Goal: Task Accomplishment & Management: Complete application form

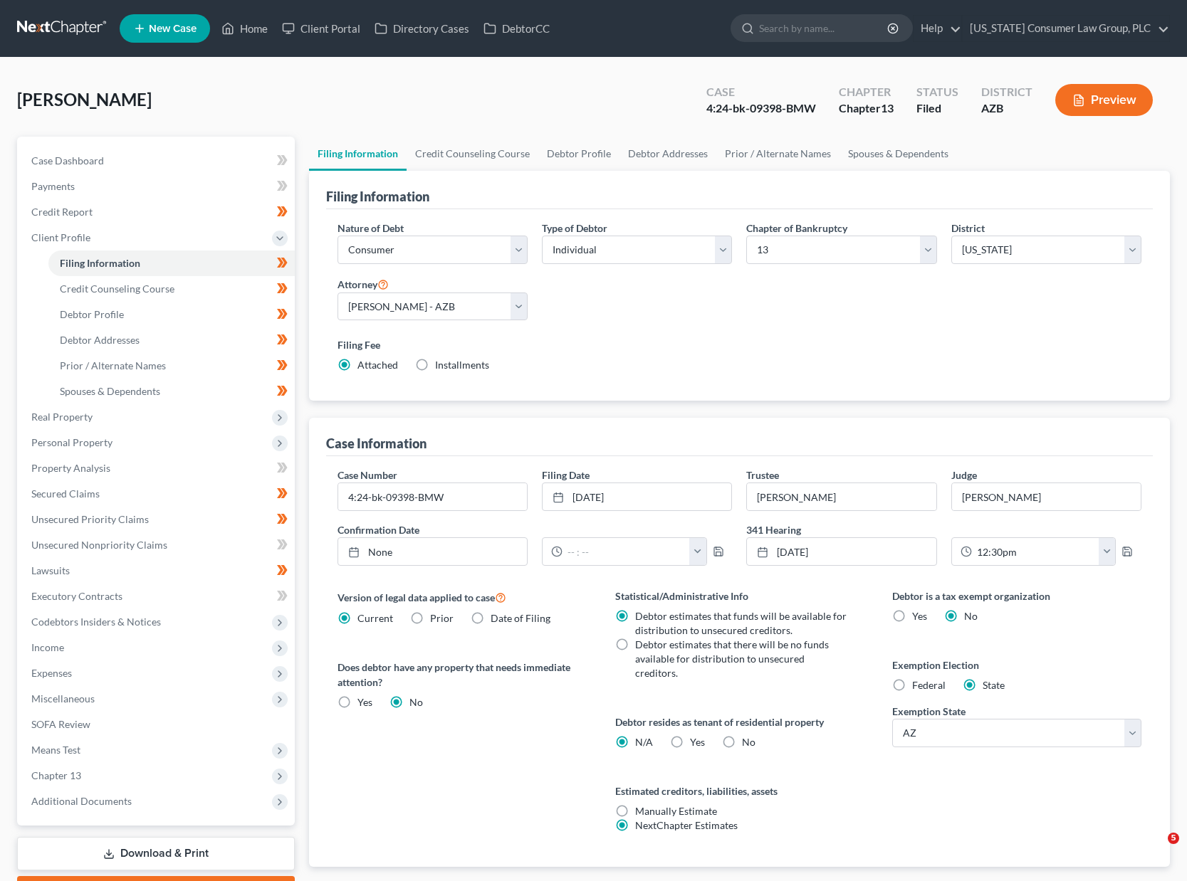
select select "1"
select select "0"
select select "3"
select select "4"
select select "0"
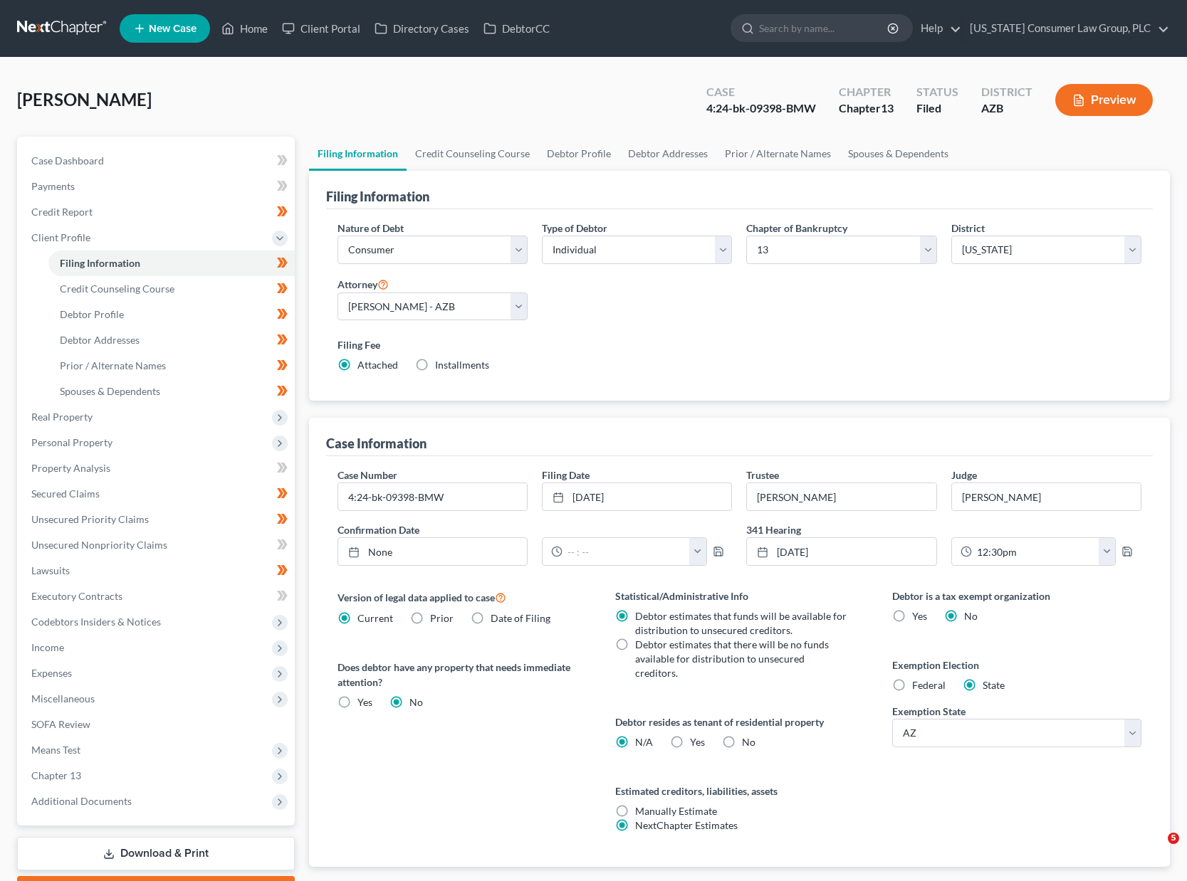
select select "3"
click at [245, 32] on link "Home" at bounding box center [244, 29] width 61 height 26
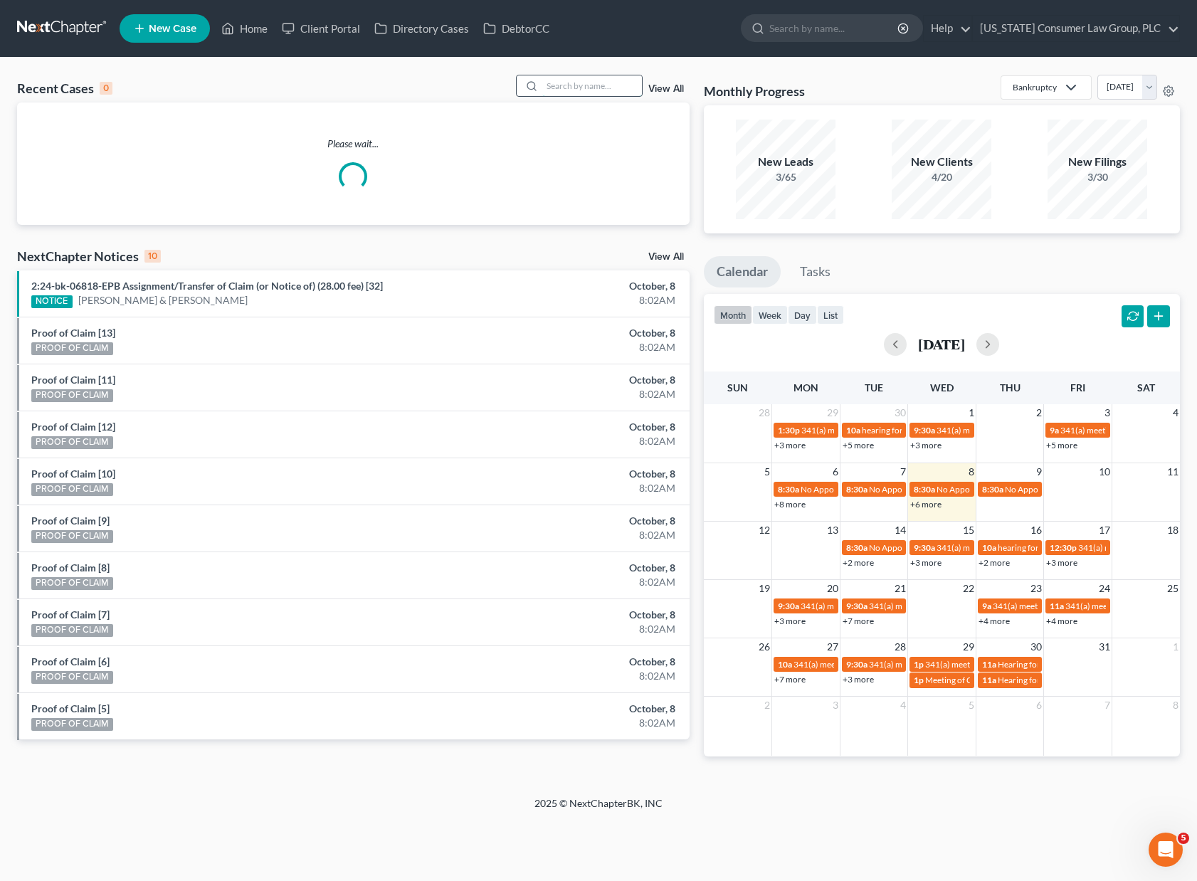
click at [552, 80] on input "search" at bounding box center [592, 85] width 100 height 21
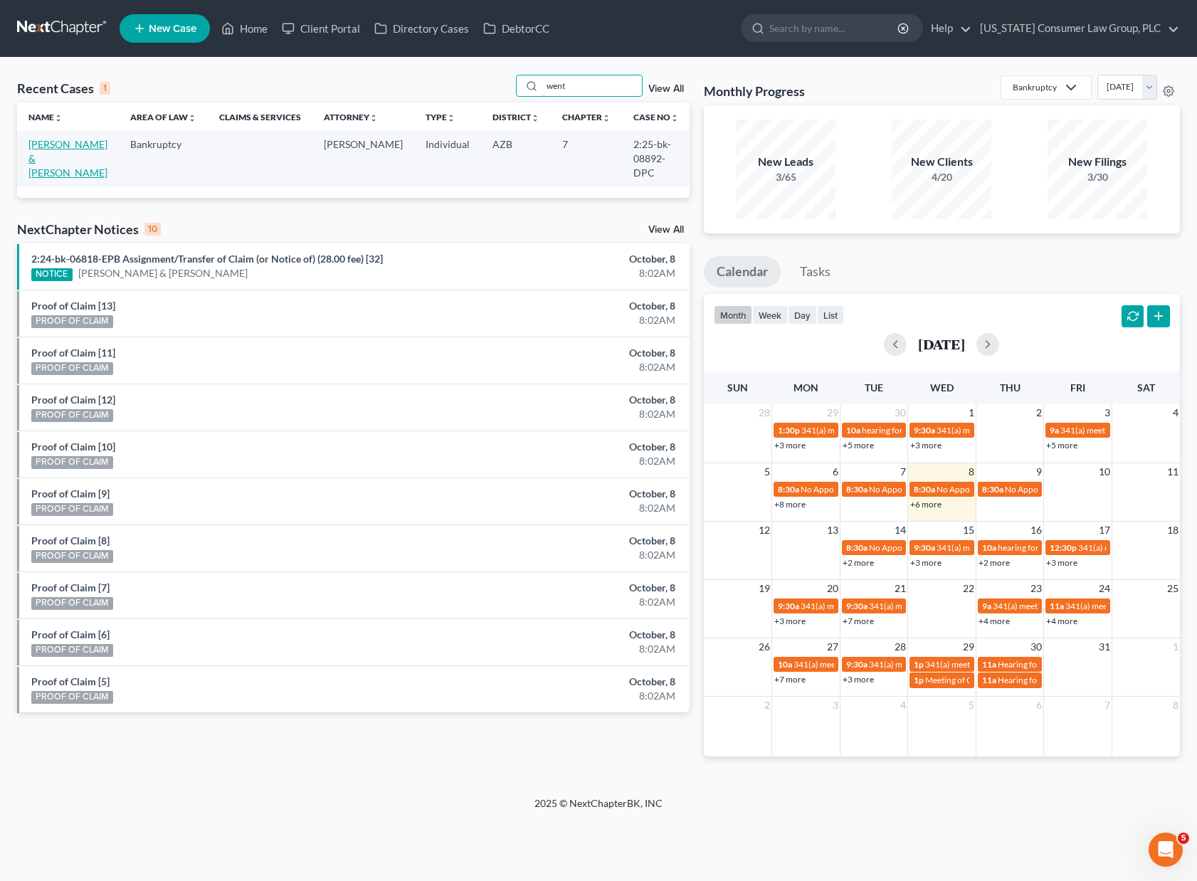
type input "went"
click at [49, 147] on link "[PERSON_NAME] & [PERSON_NAME]" at bounding box center [67, 158] width 79 height 41
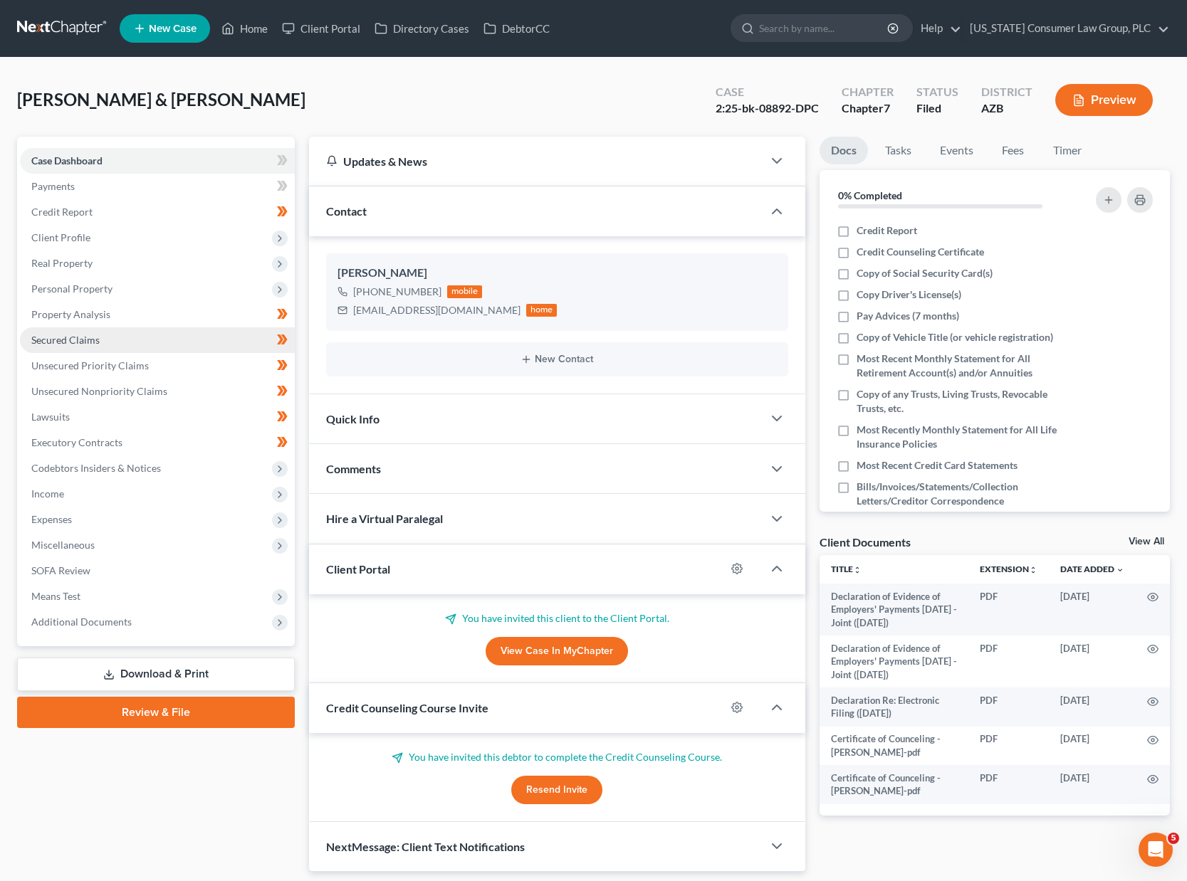
click at [93, 335] on span "Secured Claims" at bounding box center [65, 340] width 68 height 12
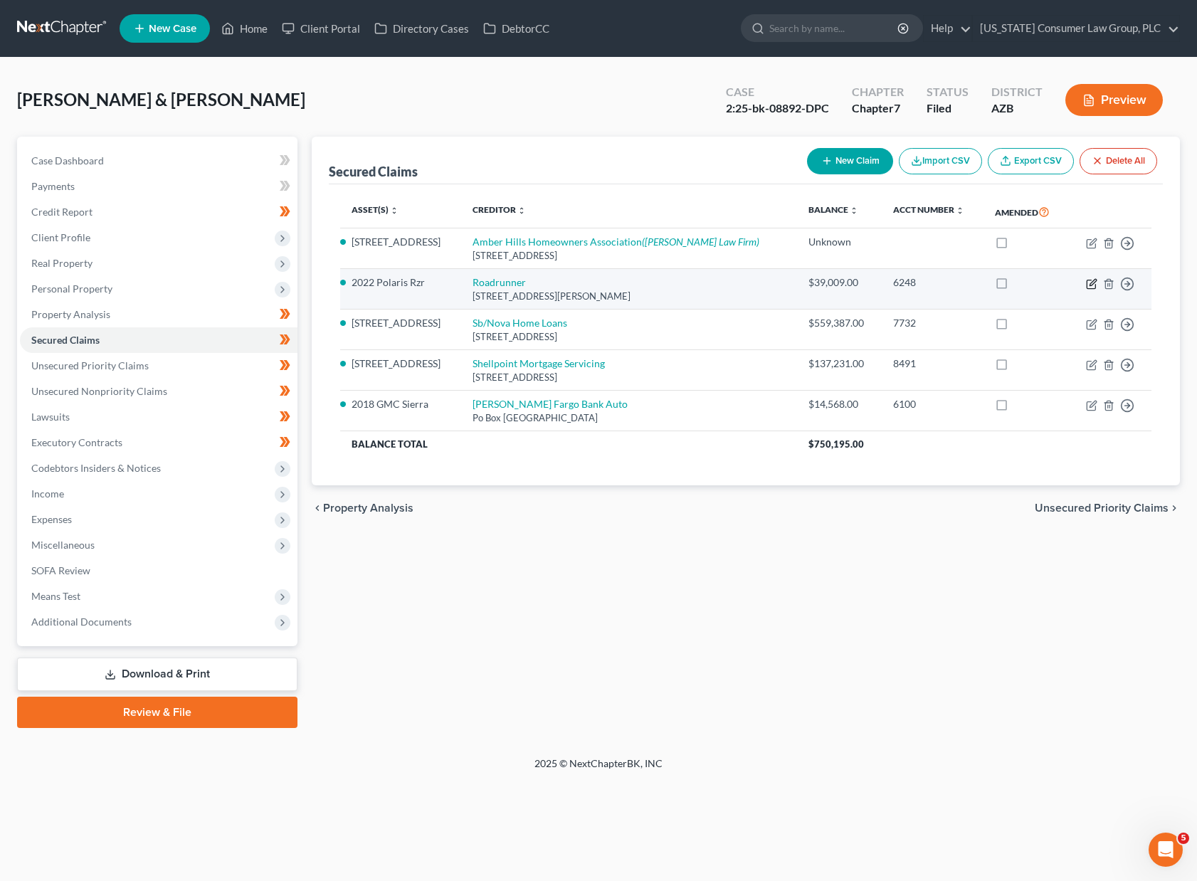
click at [1088, 284] on icon "button" at bounding box center [1091, 283] width 11 height 11
select select "45"
select select "4"
select select "10"
select select "4"
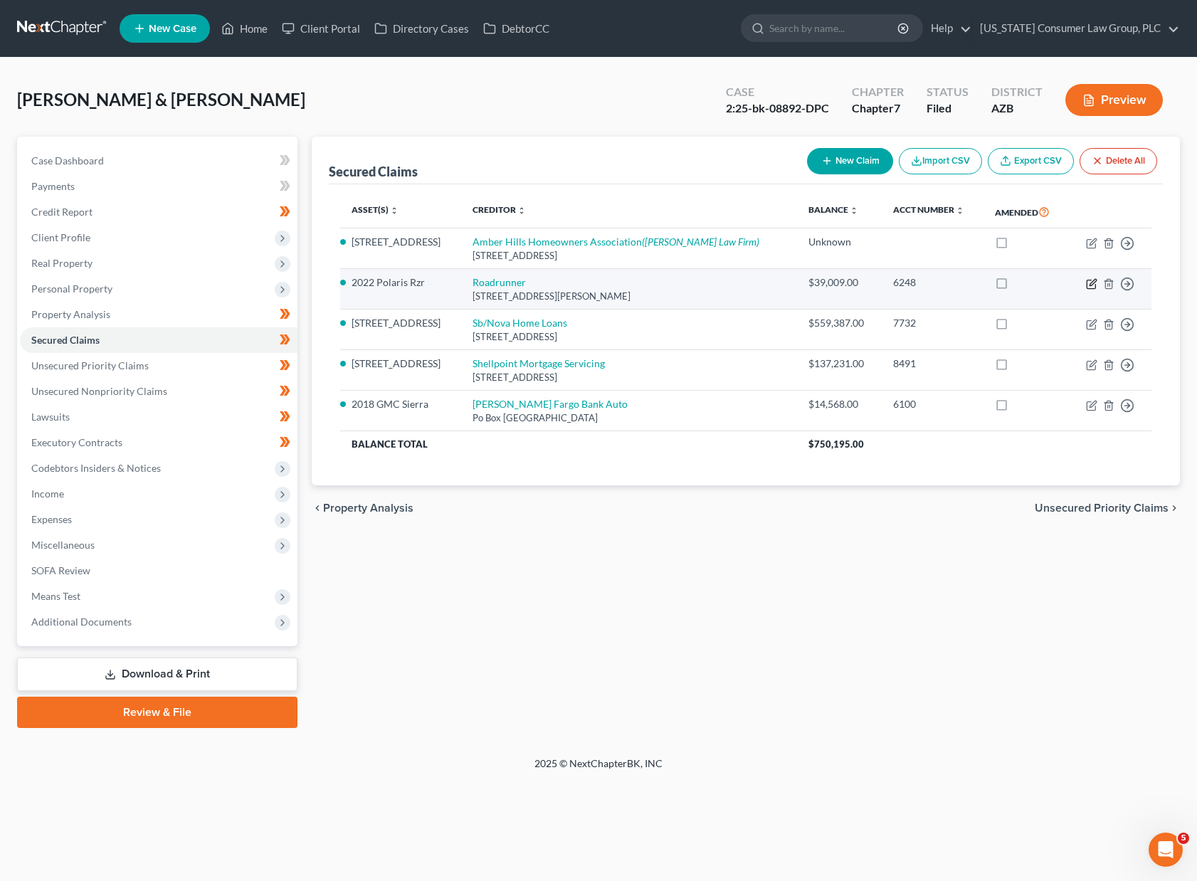
select select "0"
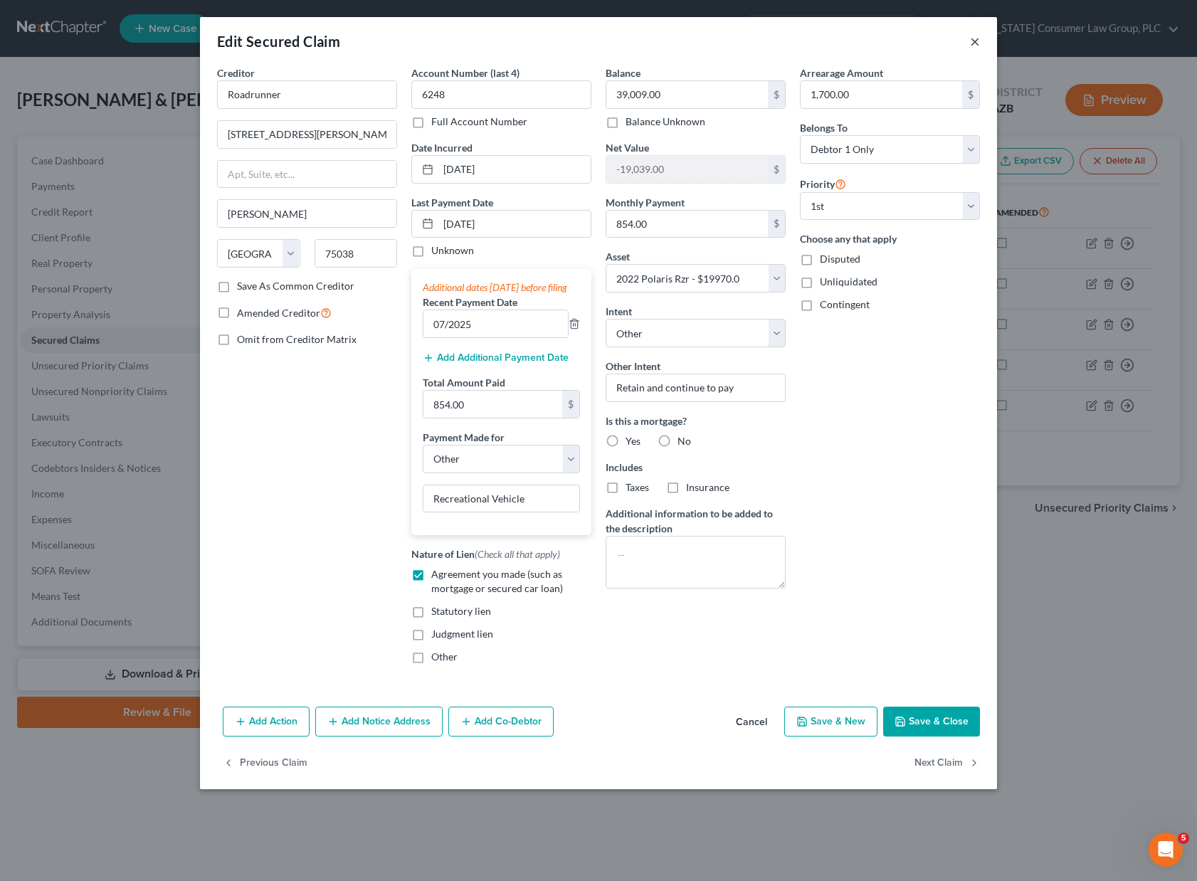
click at [979, 41] on button "×" at bounding box center [975, 41] width 10 height 17
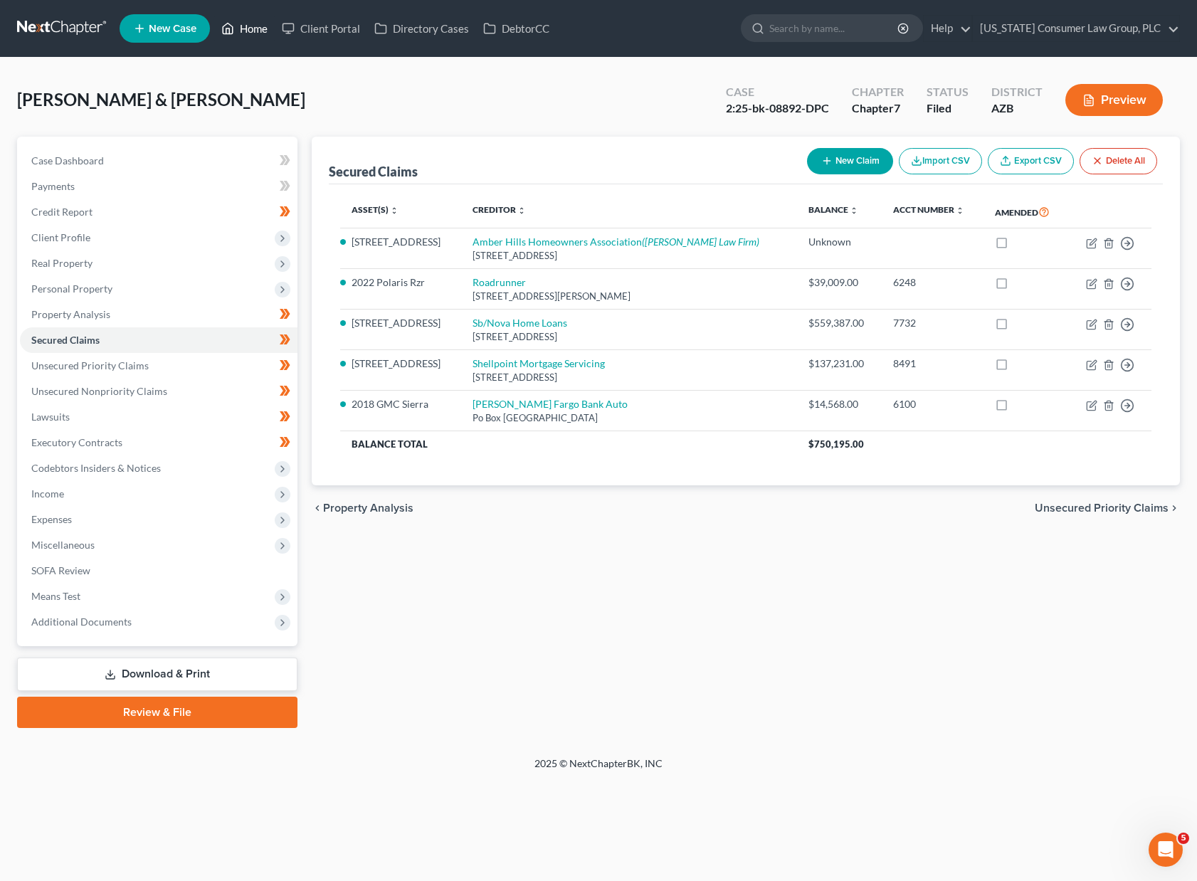
click at [246, 27] on link "Home" at bounding box center [244, 29] width 61 height 26
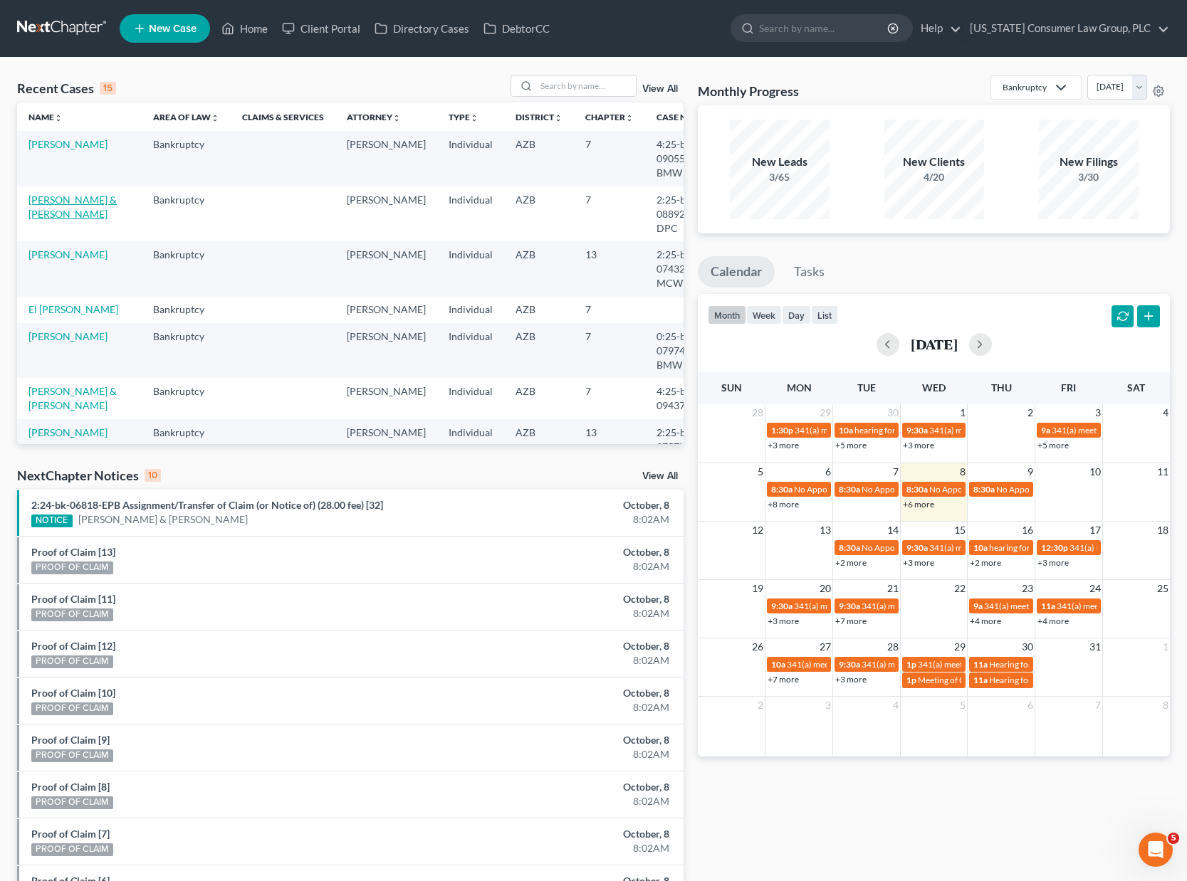
click at [48, 204] on link "[PERSON_NAME] & [PERSON_NAME]" at bounding box center [72, 207] width 88 height 26
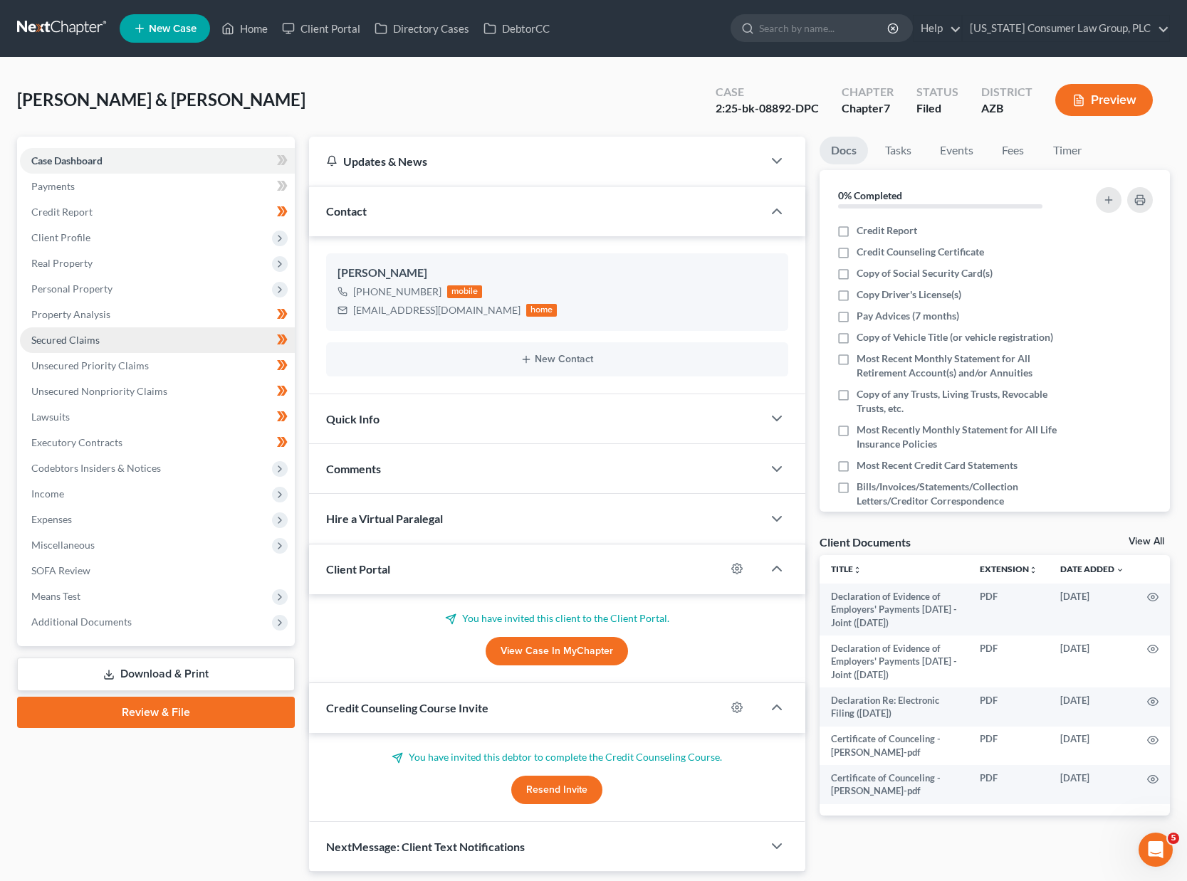
click at [74, 339] on span "Secured Claims" at bounding box center [65, 340] width 68 height 12
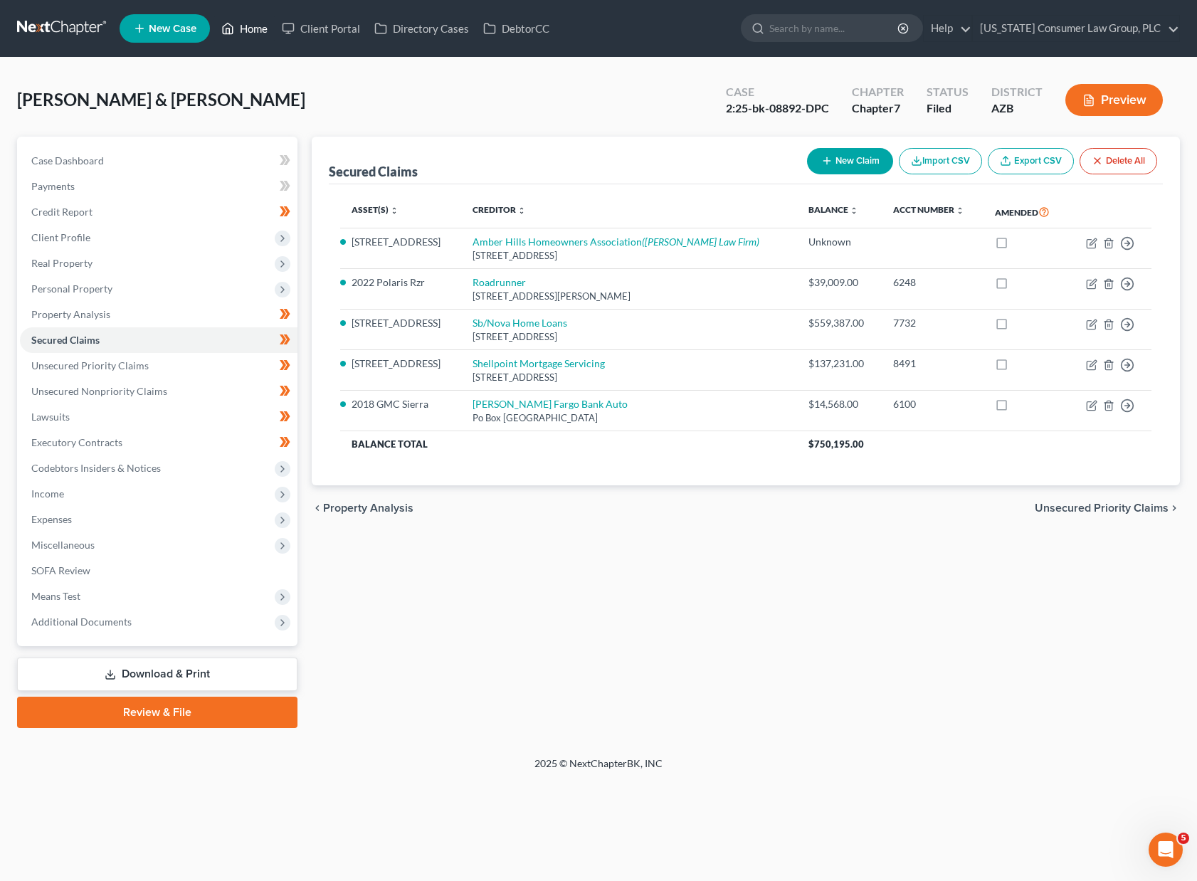
click at [261, 29] on link "Home" at bounding box center [244, 29] width 61 height 26
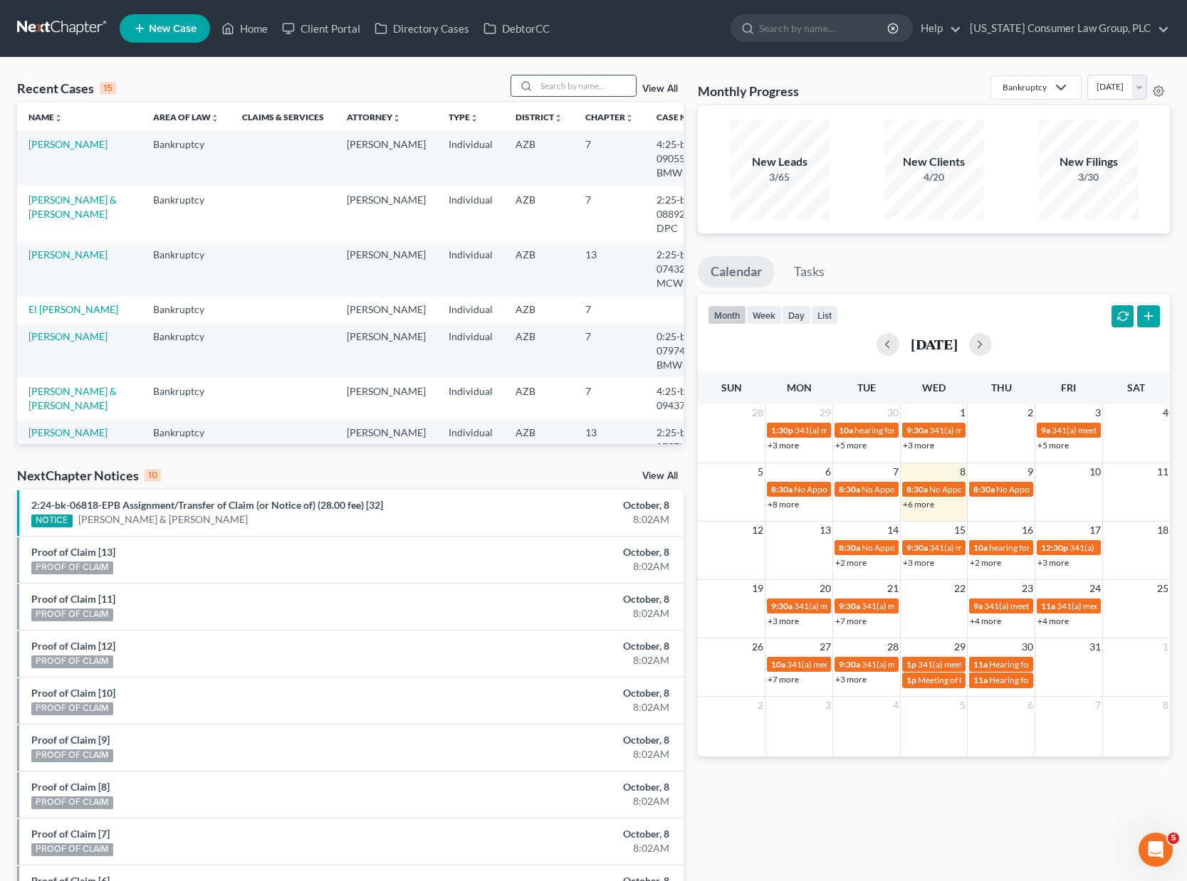
click at [564, 80] on input "search" at bounding box center [586, 85] width 100 height 21
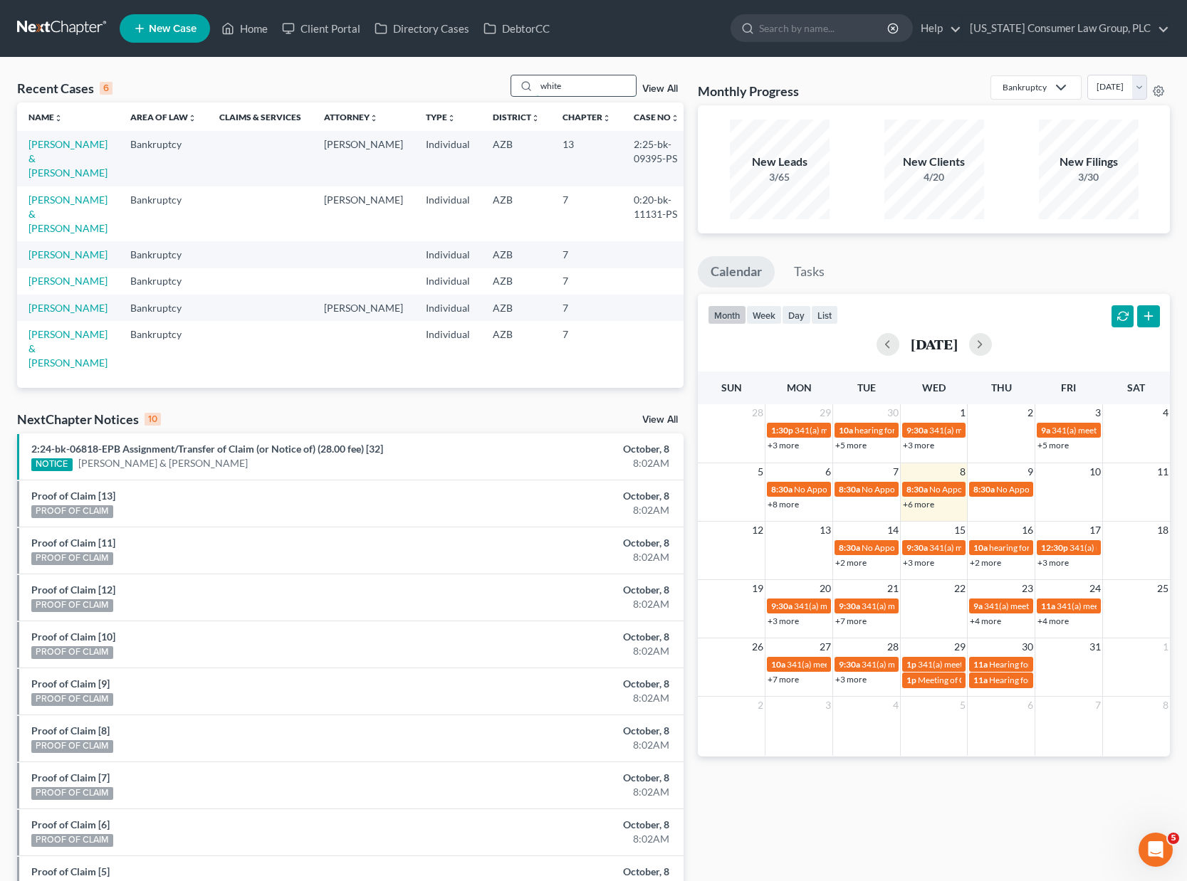
type input "white"
click at [50, 144] on link "[PERSON_NAME] & [PERSON_NAME]" at bounding box center [67, 158] width 79 height 41
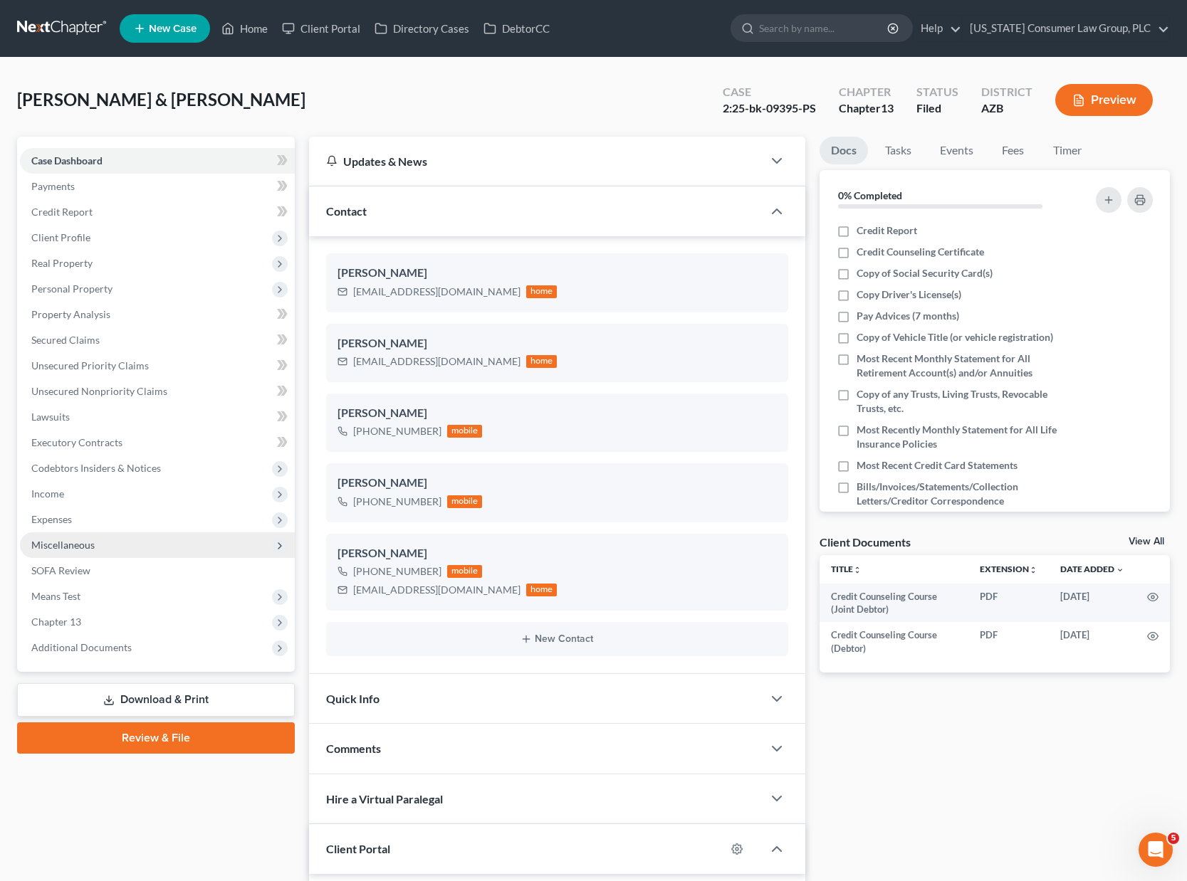
click at [76, 542] on span "Miscellaneous" at bounding box center [62, 545] width 63 height 12
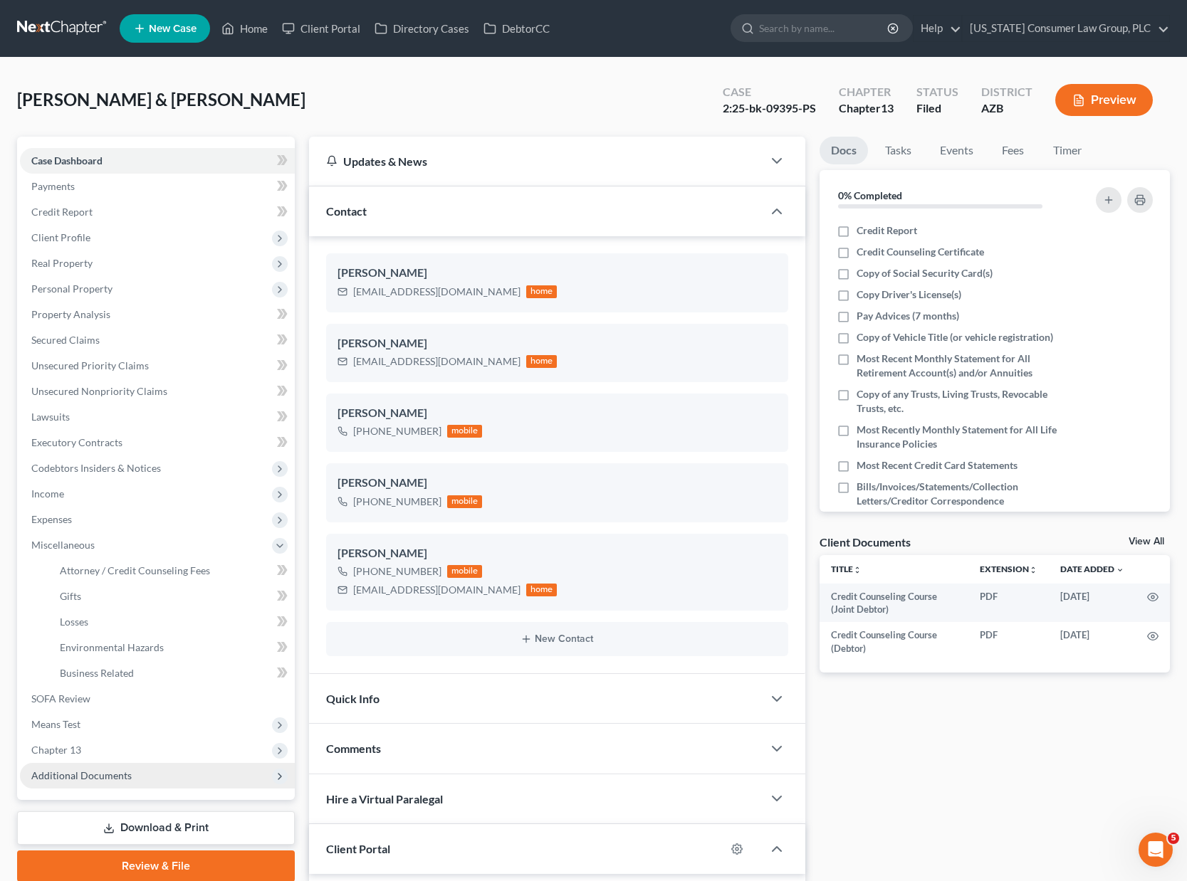
click at [96, 774] on span "Additional Documents" at bounding box center [81, 775] width 100 height 12
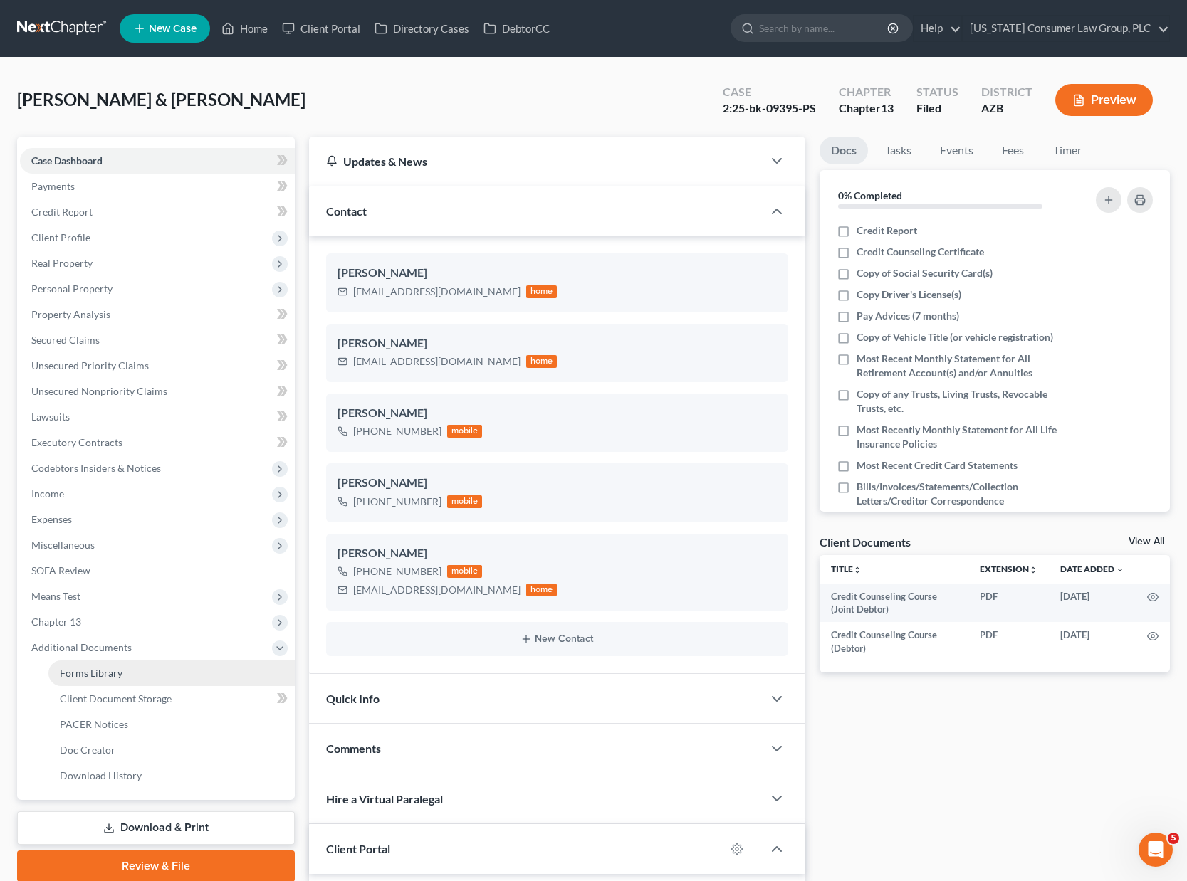
click at [90, 675] on span "Forms Library" at bounding box center [91, 673] width 63 height 12
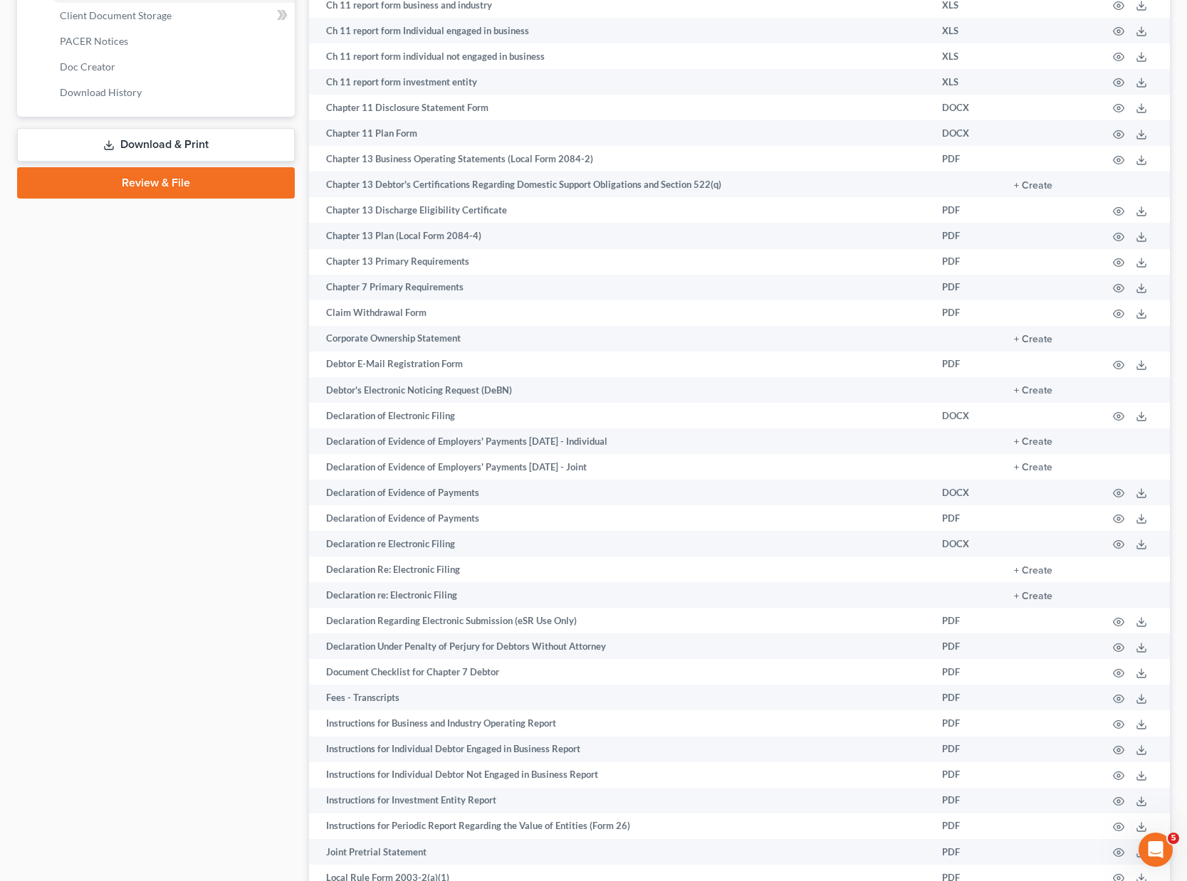
scroll to position [774, 0]
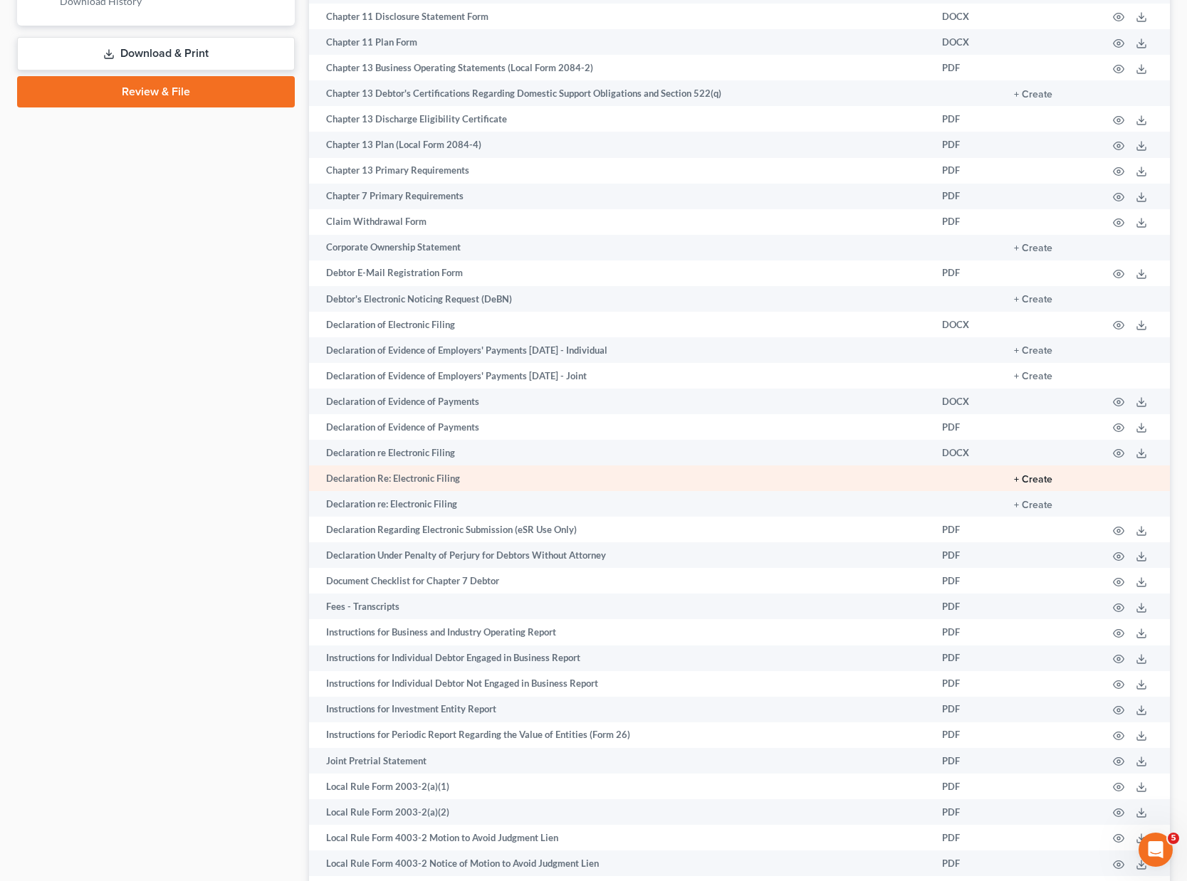
click at [1031, 478] on button "+ Create" at bounding box center [1033, 480] width 38 height 10
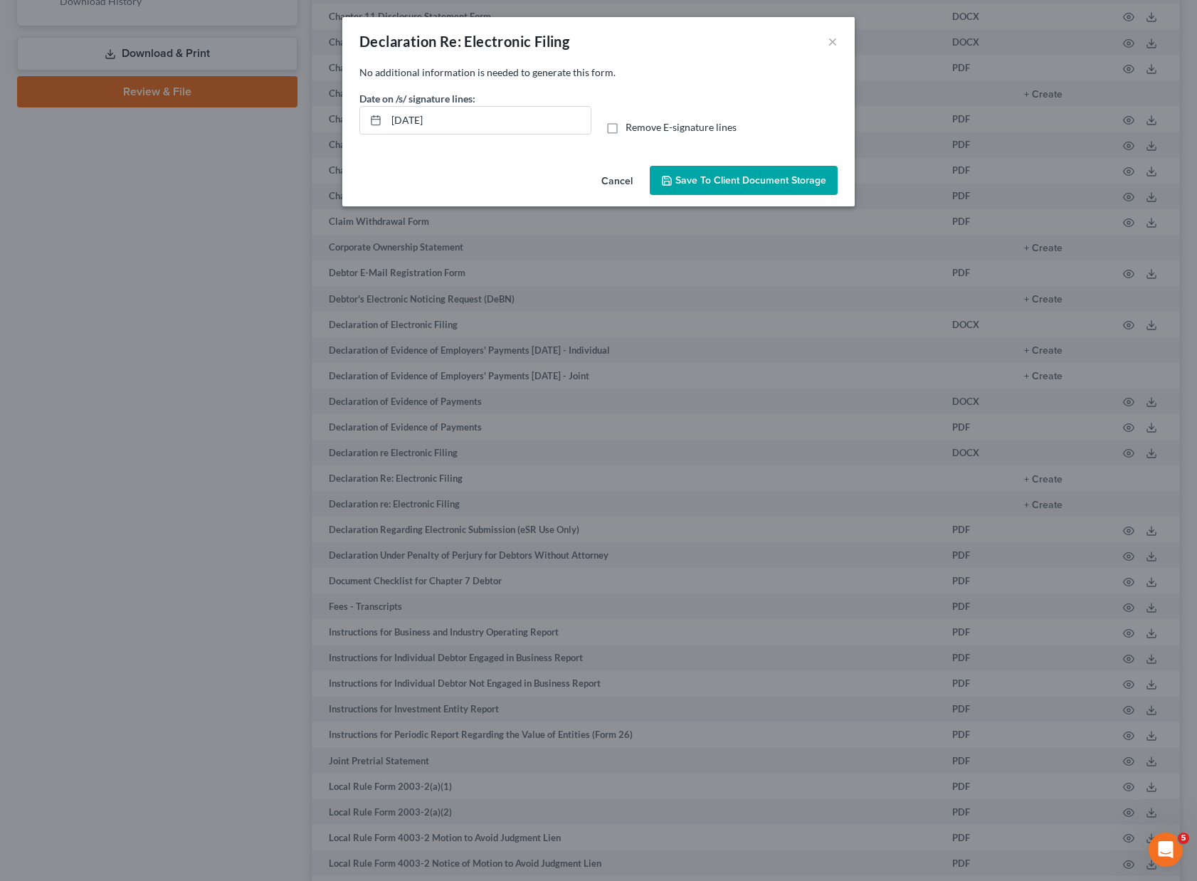
click at [626, 127] on label "Remove E-signature lines" at bounding box center [681, 127] width 111 height 14
click at [631, 127] on input "Remove E-signature lines" at bounding box center [635, 124] width 9 height 9
checkbox input "true"
click at [744, 181] on span "Save to Client Document Storage" at bounding box center [751, 180] width 151 height 12
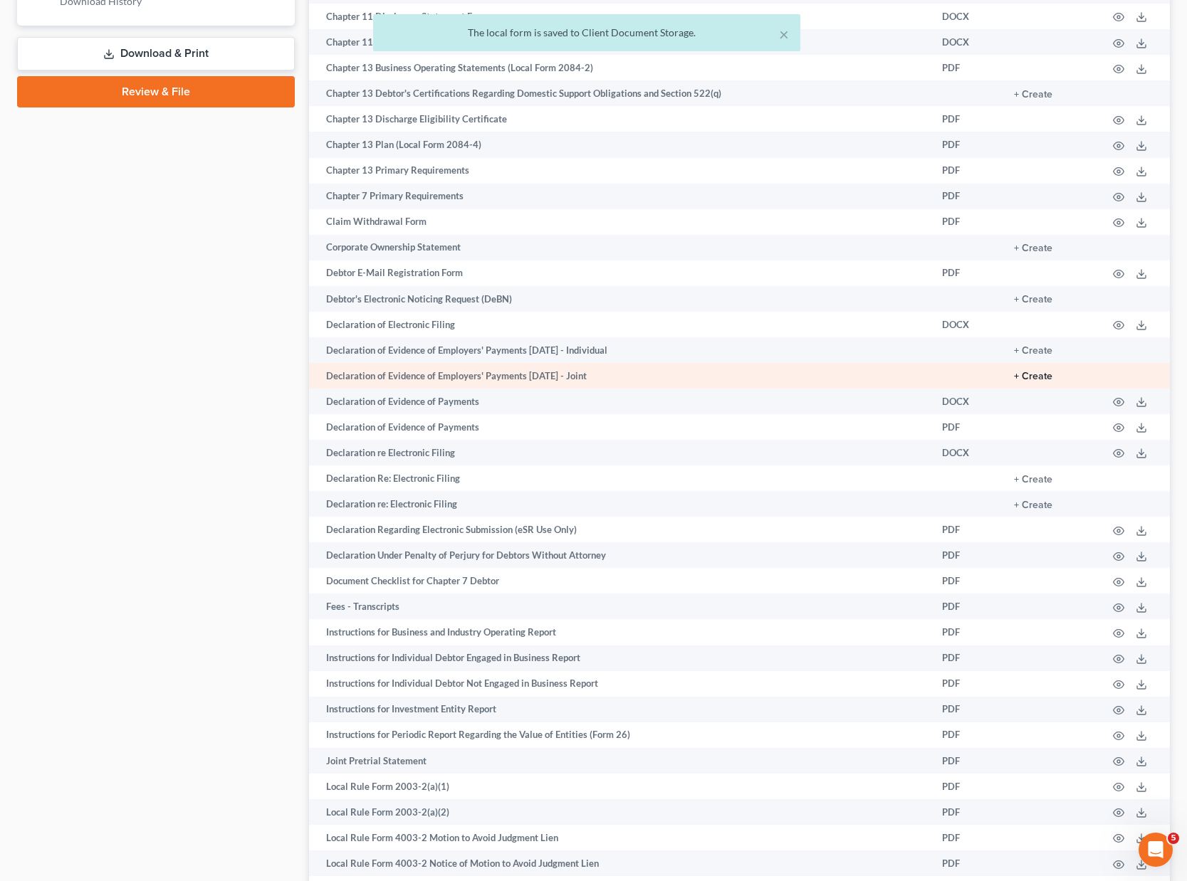
click at [1033, 374] on button "+ Create" at bounding box center [1033, 377] width 38 height 10
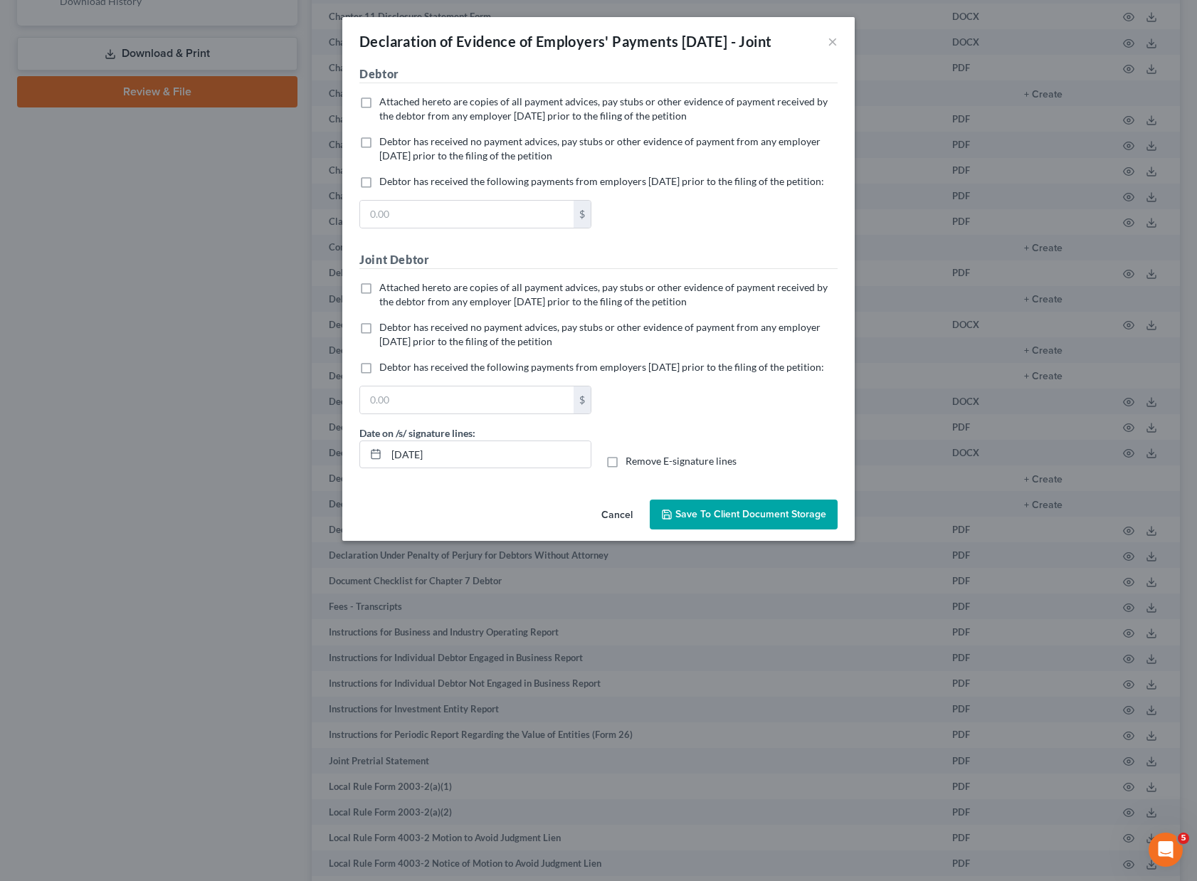
click at [379, 159] on label "Debtor has received no payment advices, pay stubs or other evidence of payment …" at bounding box center [608, 149] width 458 height 28
click at [385, 144] on input "Debtor has received no payment advices, pay stubs or other evidence of payment …" at bounding box center [389, 139] width 9 height 9
checkbox input "true"
click at [379, 349] on label "Debtor has received no payment advices, pay stubs or other evidence of payment …" at bounding box center [608, 334] width 458 height 28
click at [385, 330] on input "Debtor has received no payment advices, pay stubs or other evidence of payment …" at bounding box center [389, 324] width 9 height 9
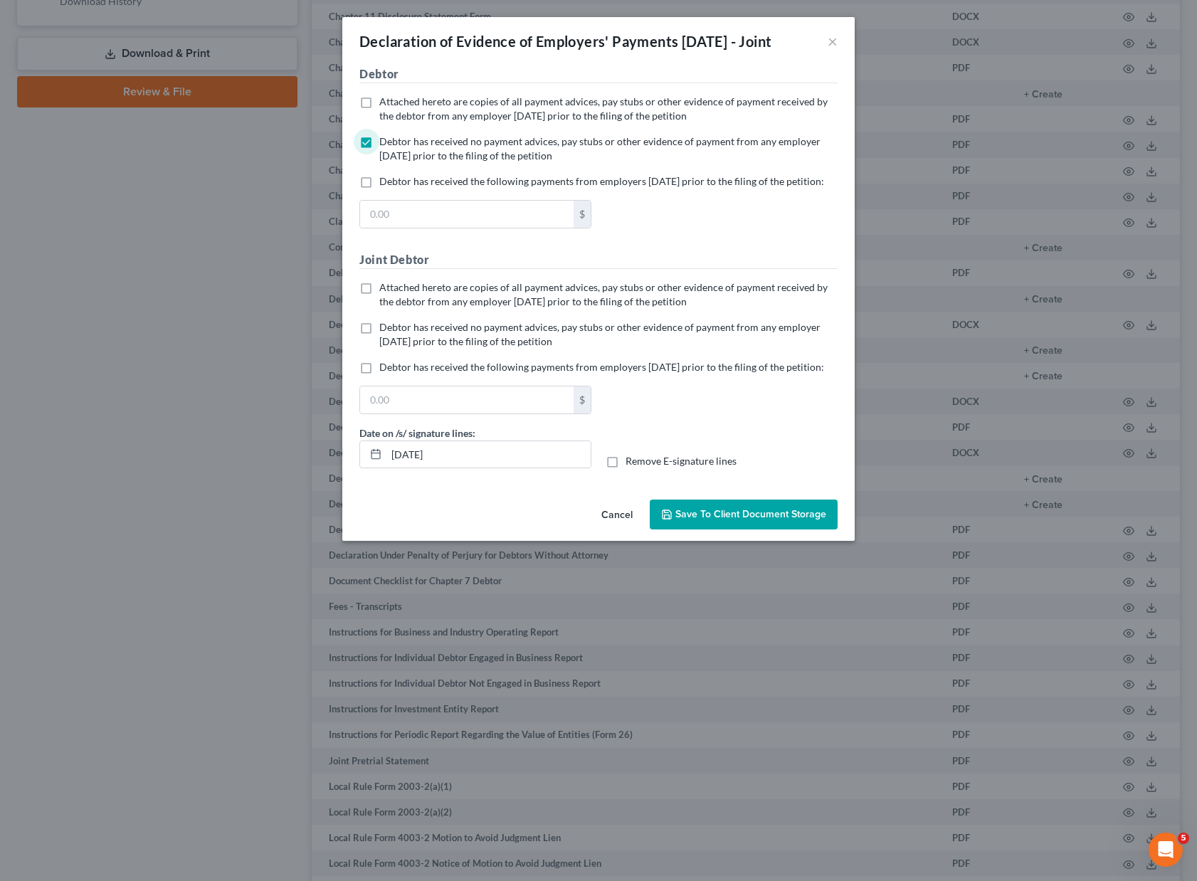
checkbox input "true"
click at [626, 468] on label "Remove E-signature lines" at bounding box center [681, 461] width 111 height 14
click at [631, 463] on input "Remove E-signature lines" at bounding box center [635, 458] width 9 height 9
checkbox input "true"
click at [727, 530] on button "Save to Client Document Storage" at bounding box center [744, 515] width 188 height 30
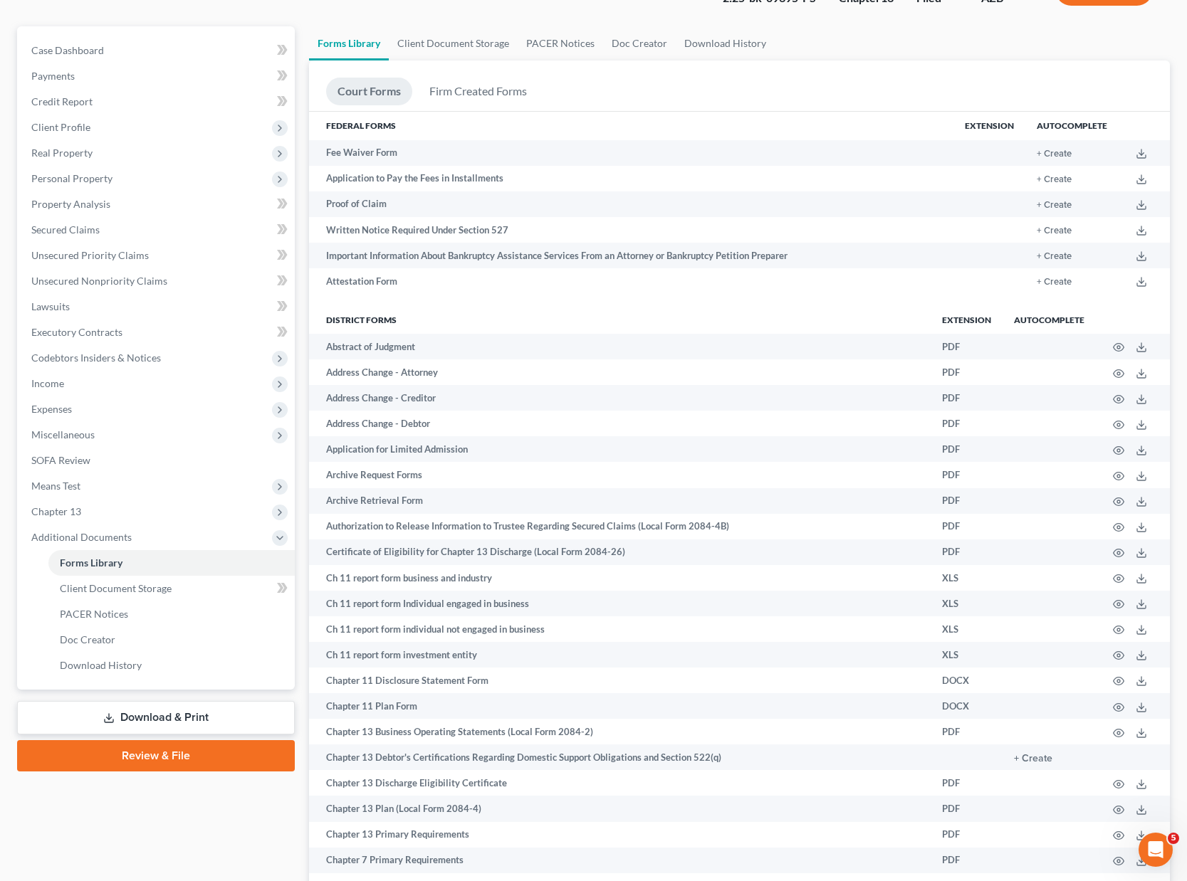
scroll to position [0, 0]
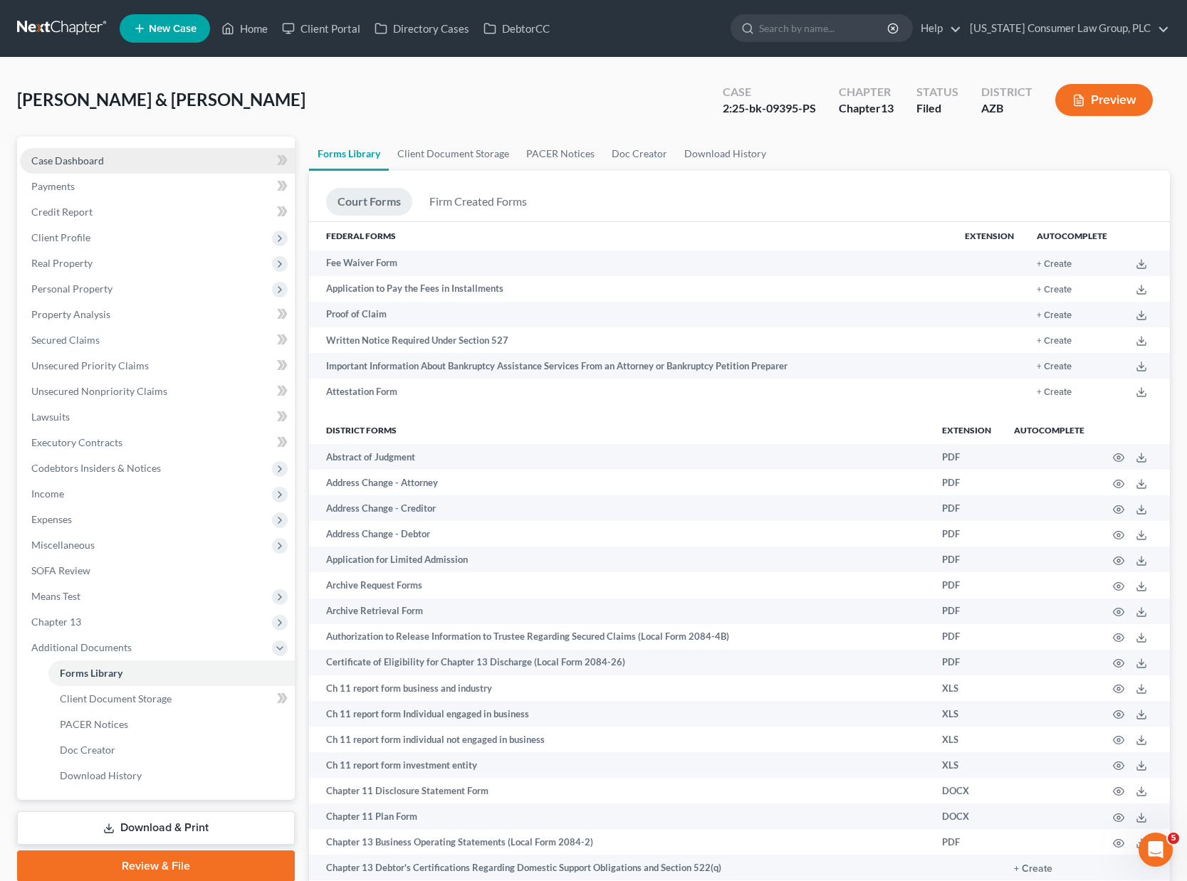
click at [40, 158] on span "Case Dashboard" at bounding box center [67, 160] width 73 height 12
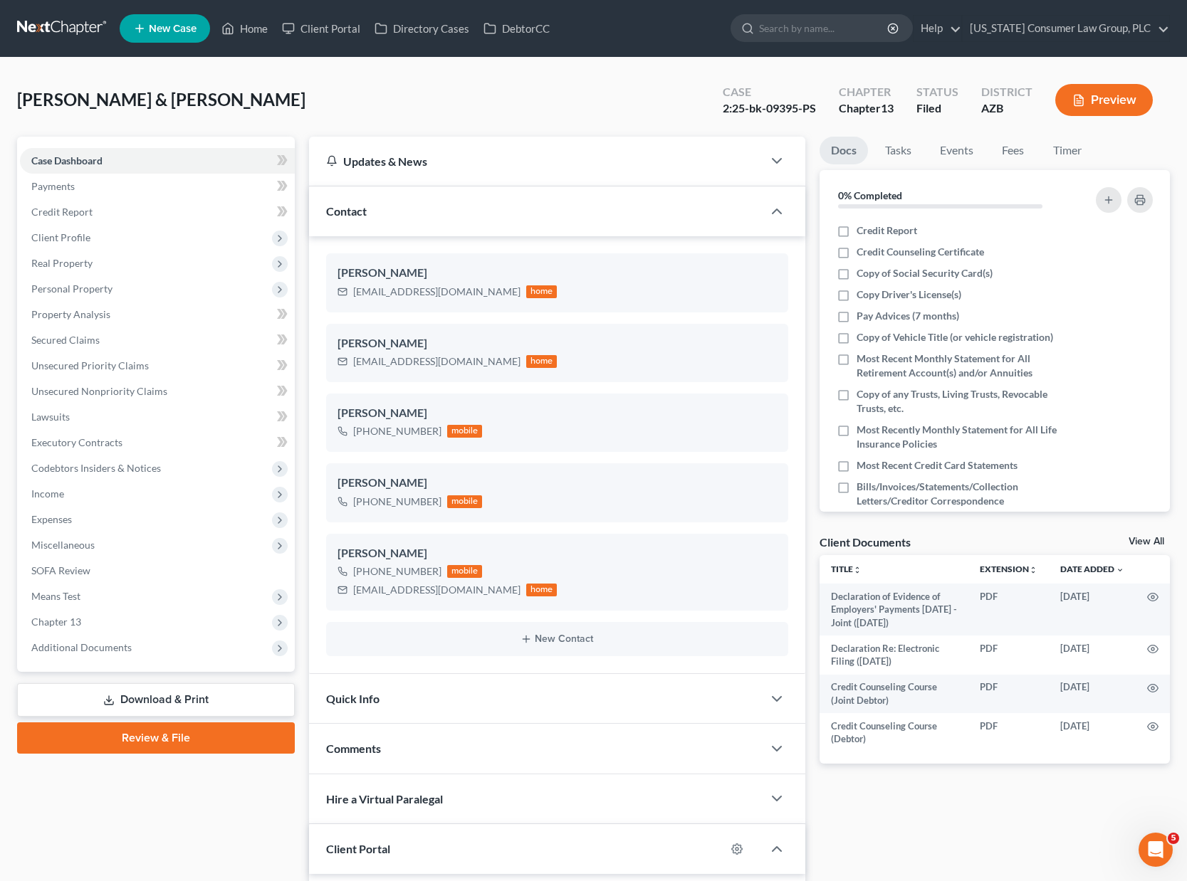
click at [1138, 542] on link "View All" at bounding box center [1146, 542] width 36 height 10
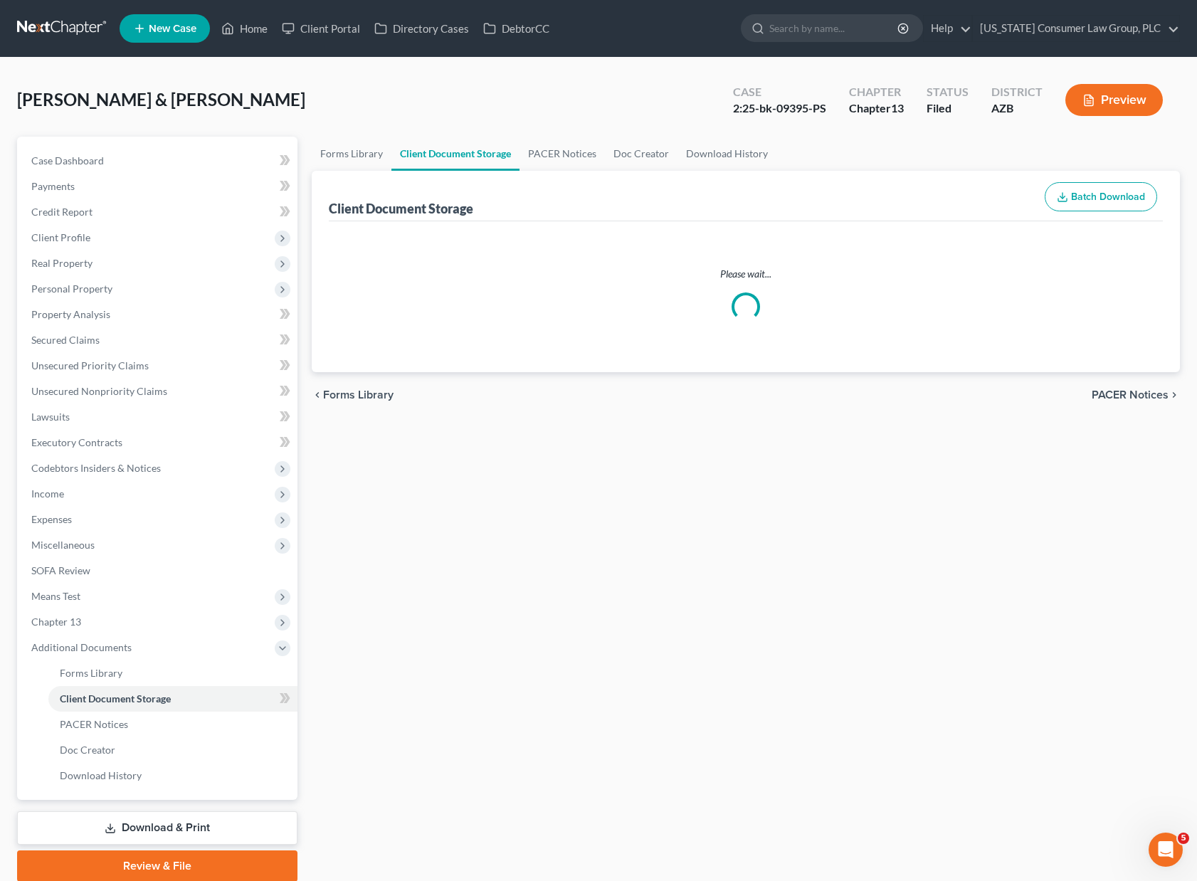
select select "14"
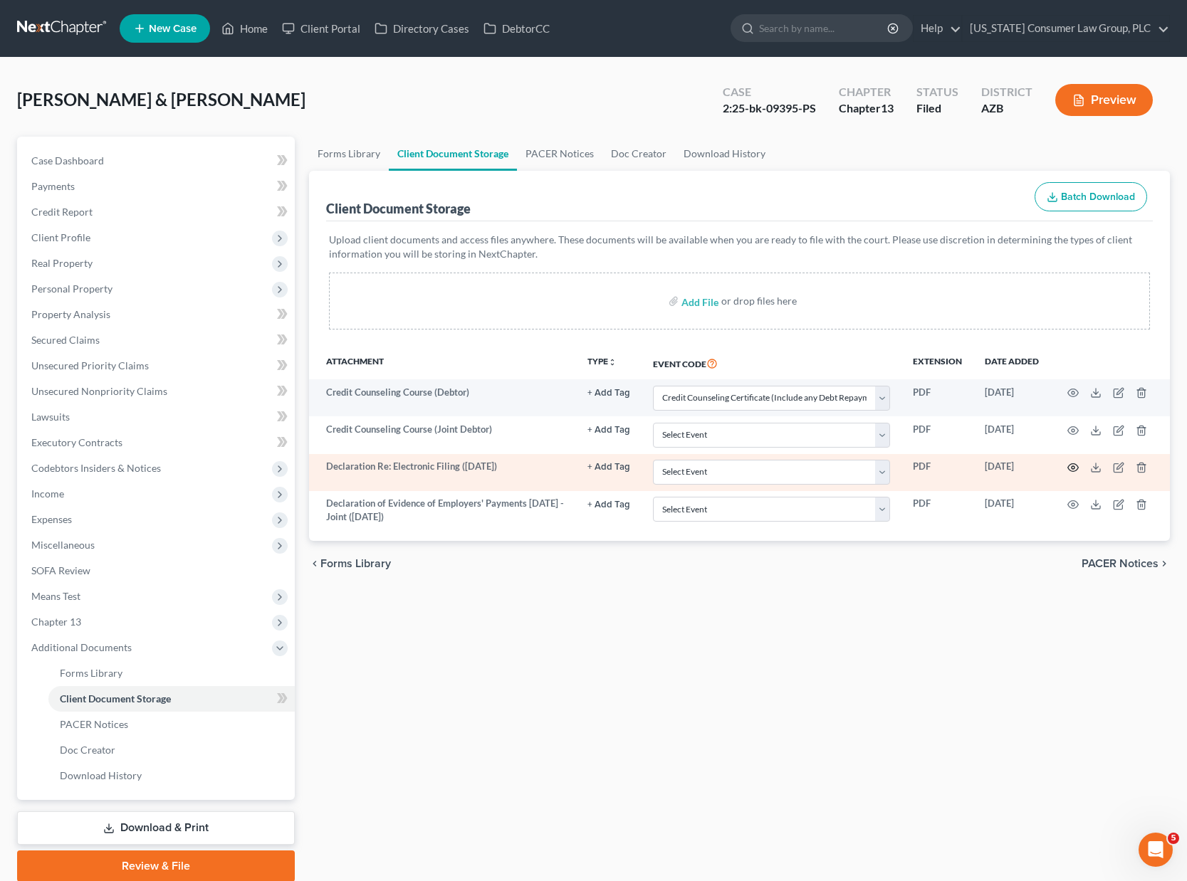
click at [1068, 467] on icon "button" at bounding box center [1072, 467] width 11 height 11
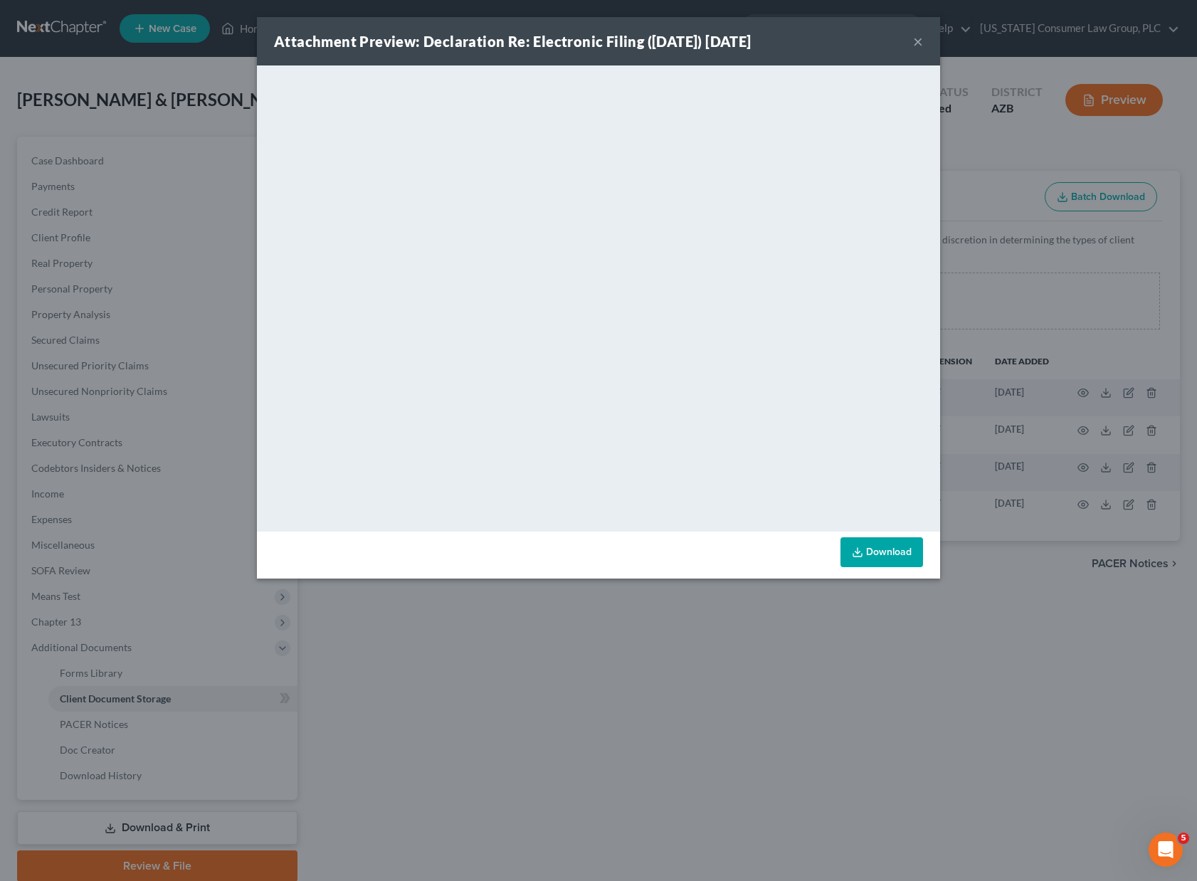
click at [918, 41] on button "×" at bounding box center [918, 41] width 10 height 17
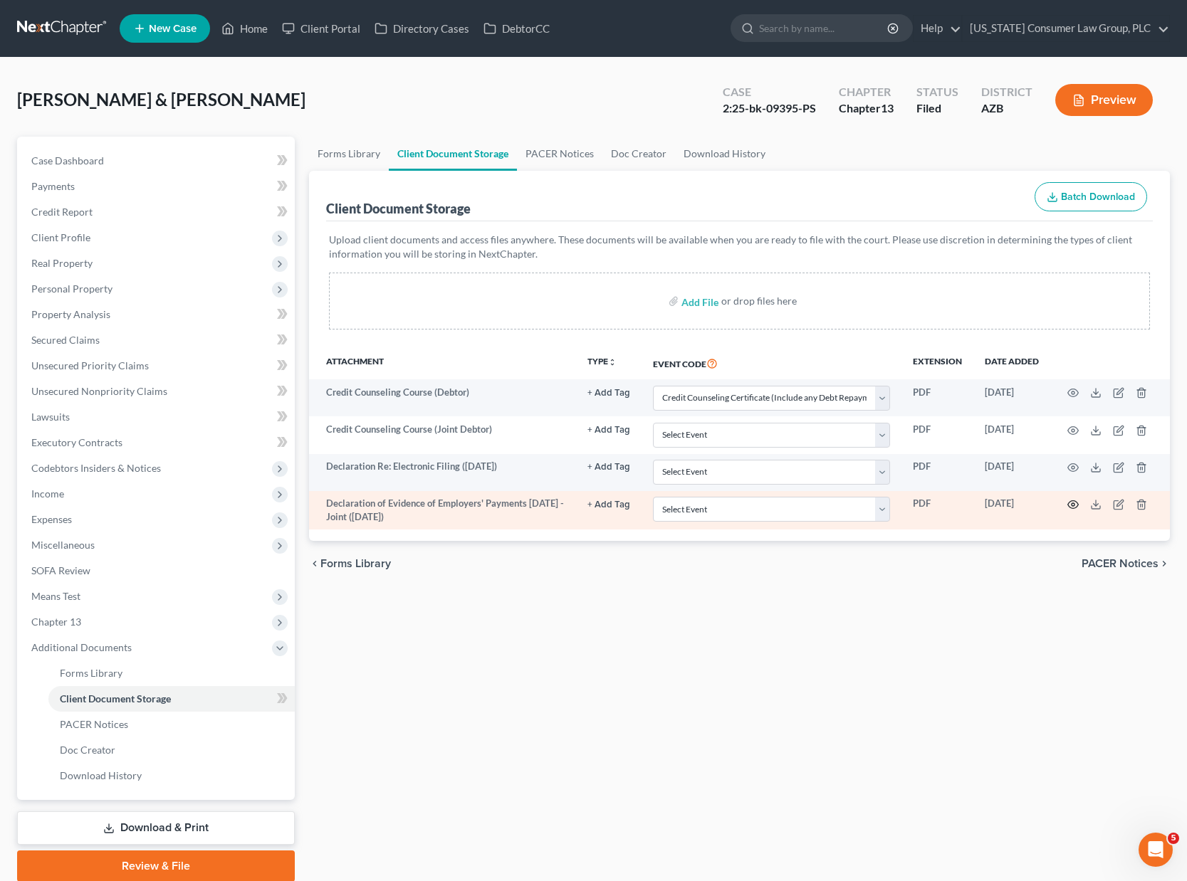
click at [1072, 503] on circle "button" at bounding box center [1072, 504] width 3 height 3
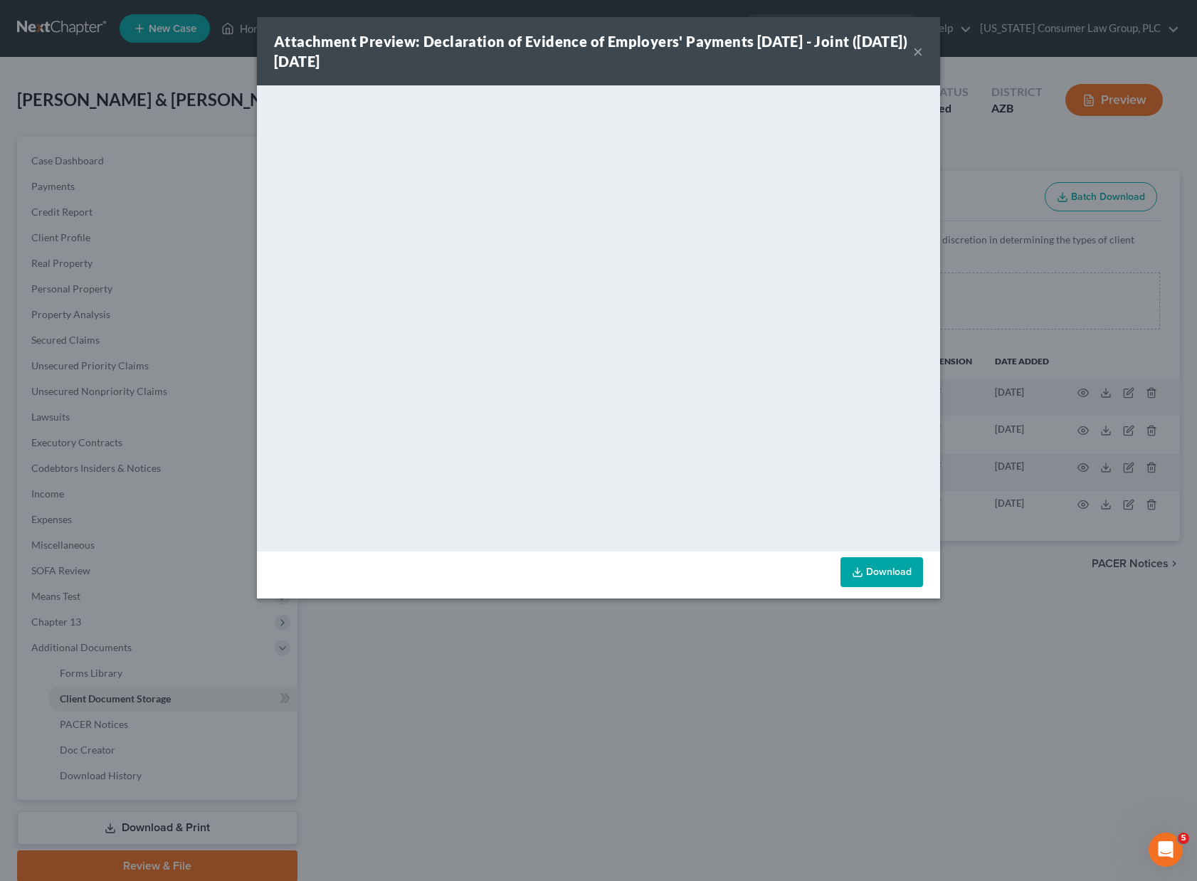
click at [878, 31] on div "Attachment Preview: Declaration of Evidence of Employers' Payments [DATE] - Joi…" at bounding box center [593, 51] width 639 height 40
click at [919, 51] on button "×" at bounding box center [918, 51] width 10 height 17
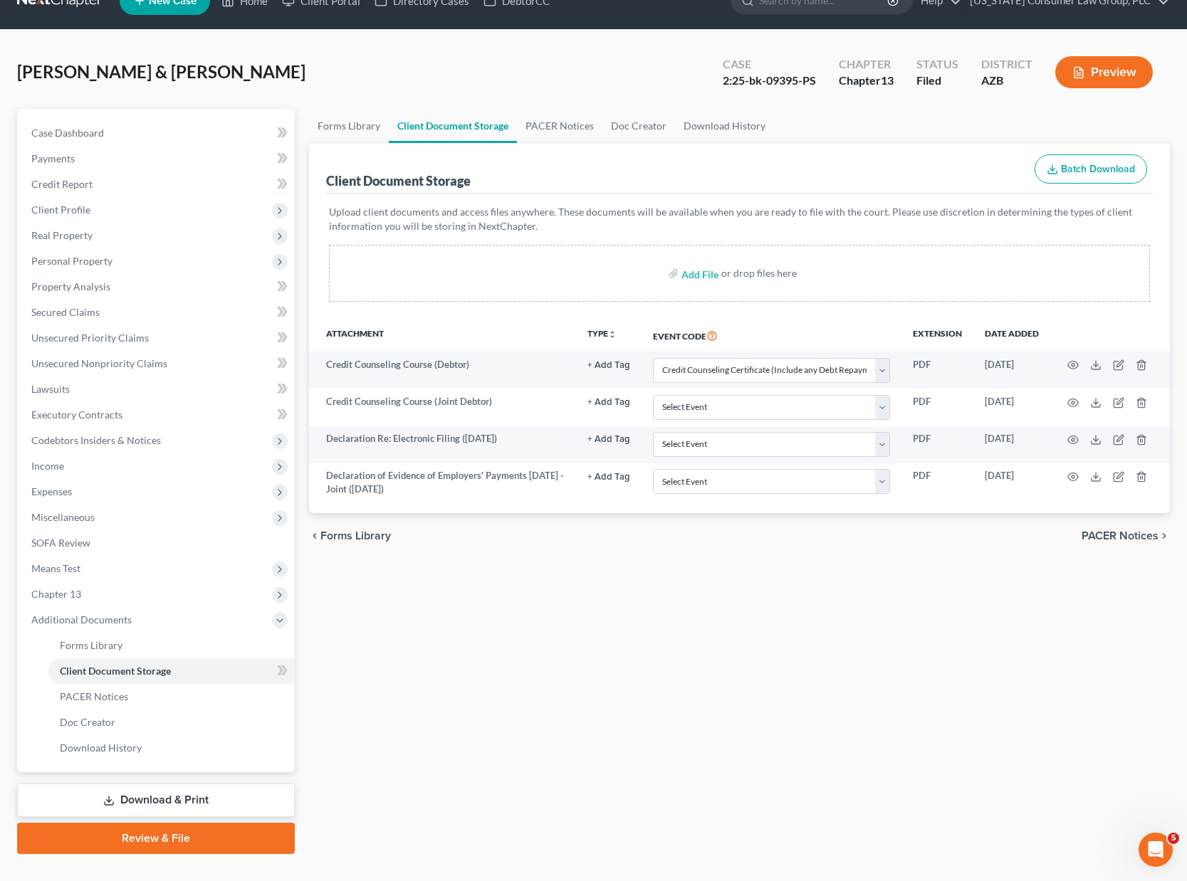
scroll to position [28, 0]
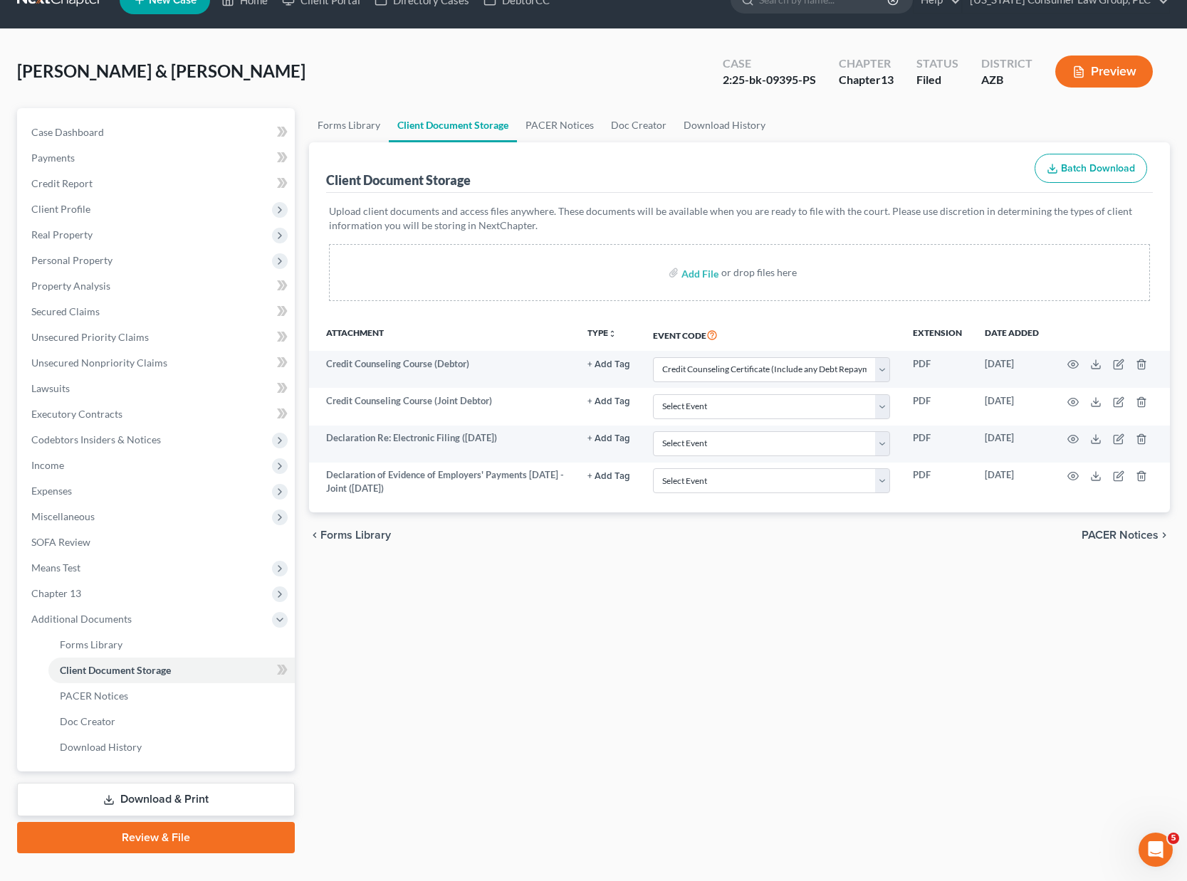
click at [172, 801] on link "Download & Print" at bounding box center [156, 799] width 278 height 33
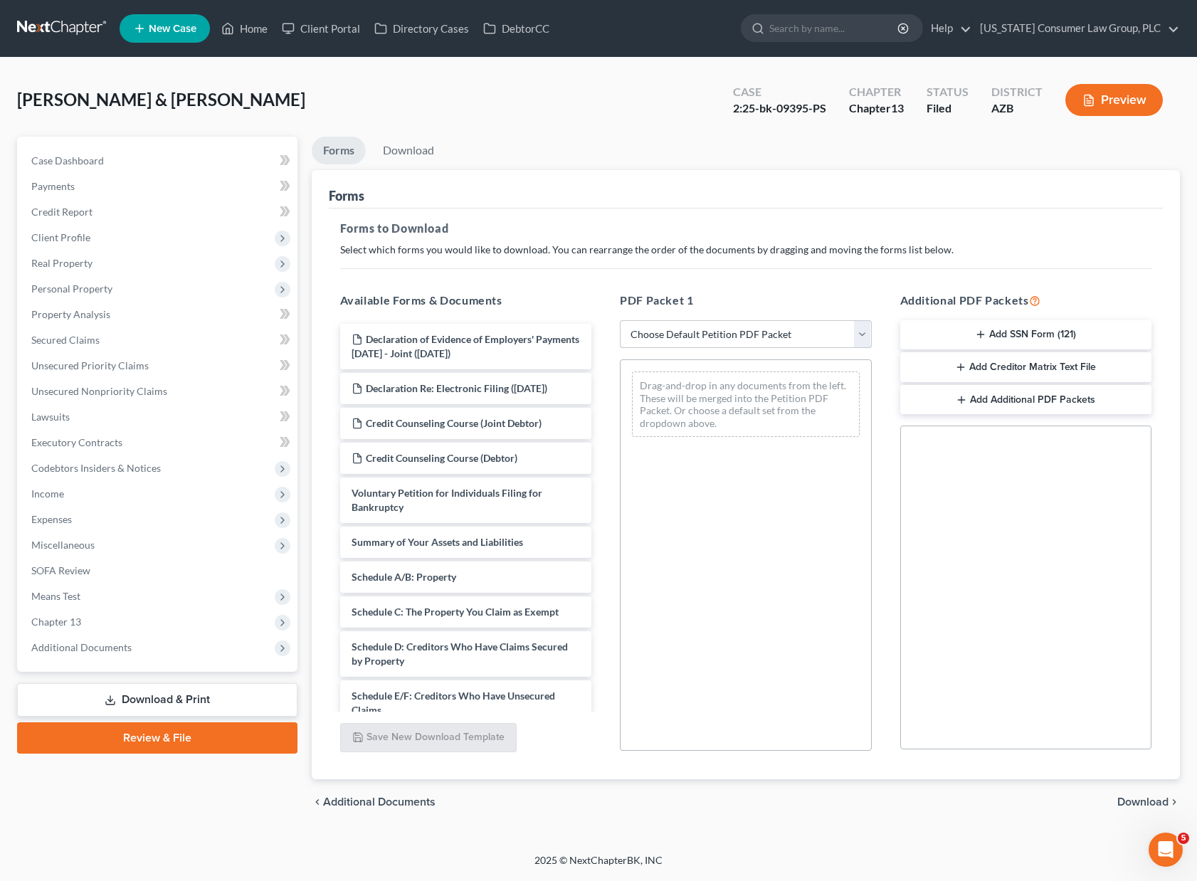
click at [861, 332] on select "Choose Default Petition PDF Packet Complete Bankruptcy Petition (all forms and …" at bounding box center [746, 334] width 252 height 28
select select "7"
click at [620, 320] on select "Choose Default Petition PDF Packet Complete Bankruptcy Petition (all forms and …" at bounding box center [746, 334] width 252 height 28
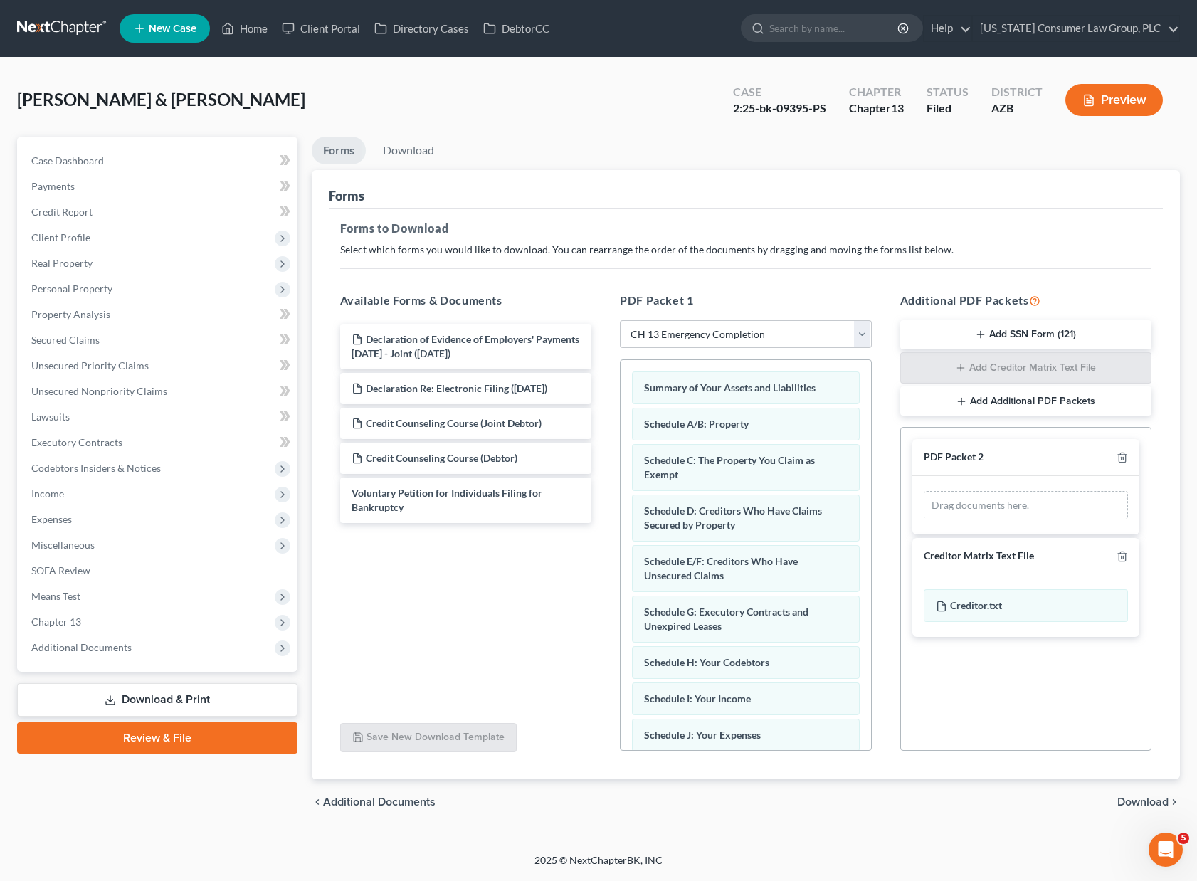
click at [1129, 800] on span "Download" at bounding box center [1143, 802] width 51 height 11
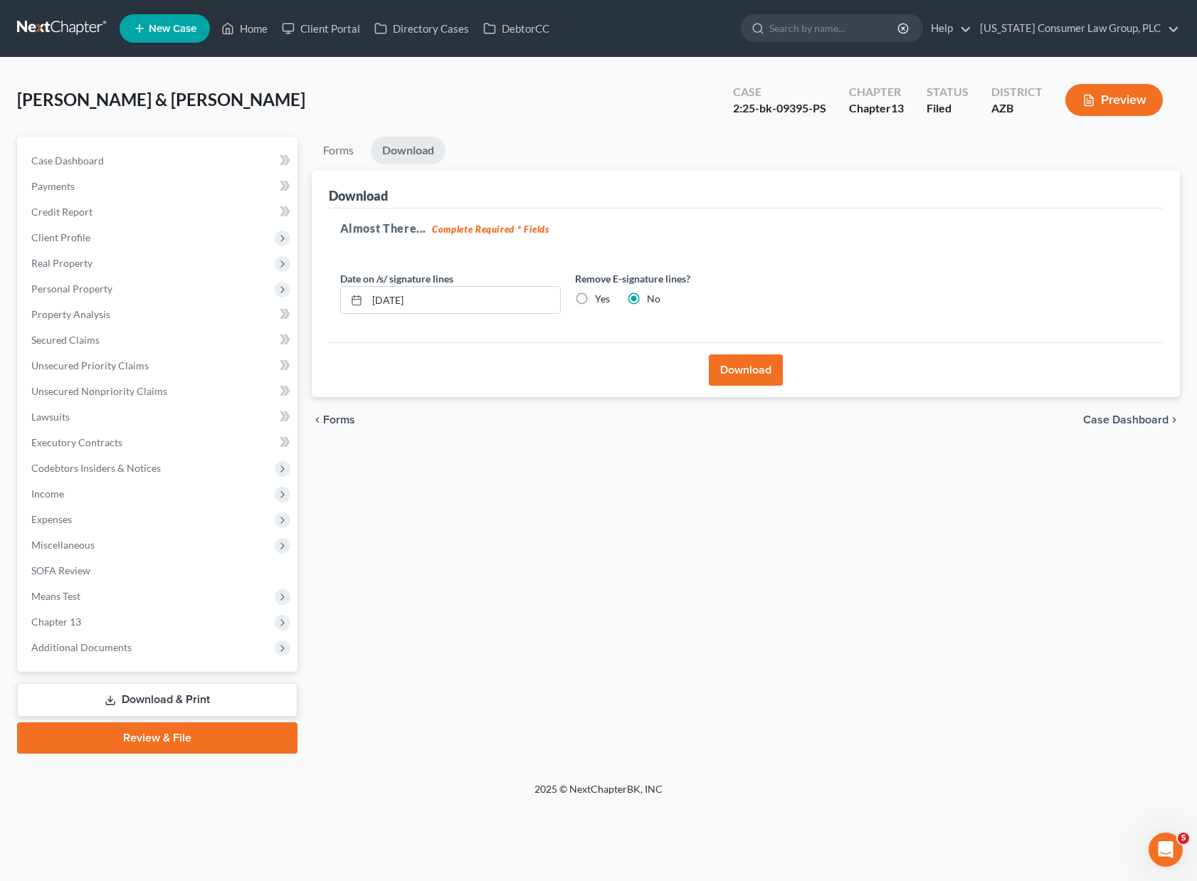
click at [595, 298] on label "Yes" at bounding box center [602, 299] width 15 height 14
click at [601, 298] on input "Yes" at bounding box center [605, 296] width 9 height 9
radio input "true"
radio input "false"
click at [740, 371] on button "Download" at bounding box center [746, 369] width 74 height 31
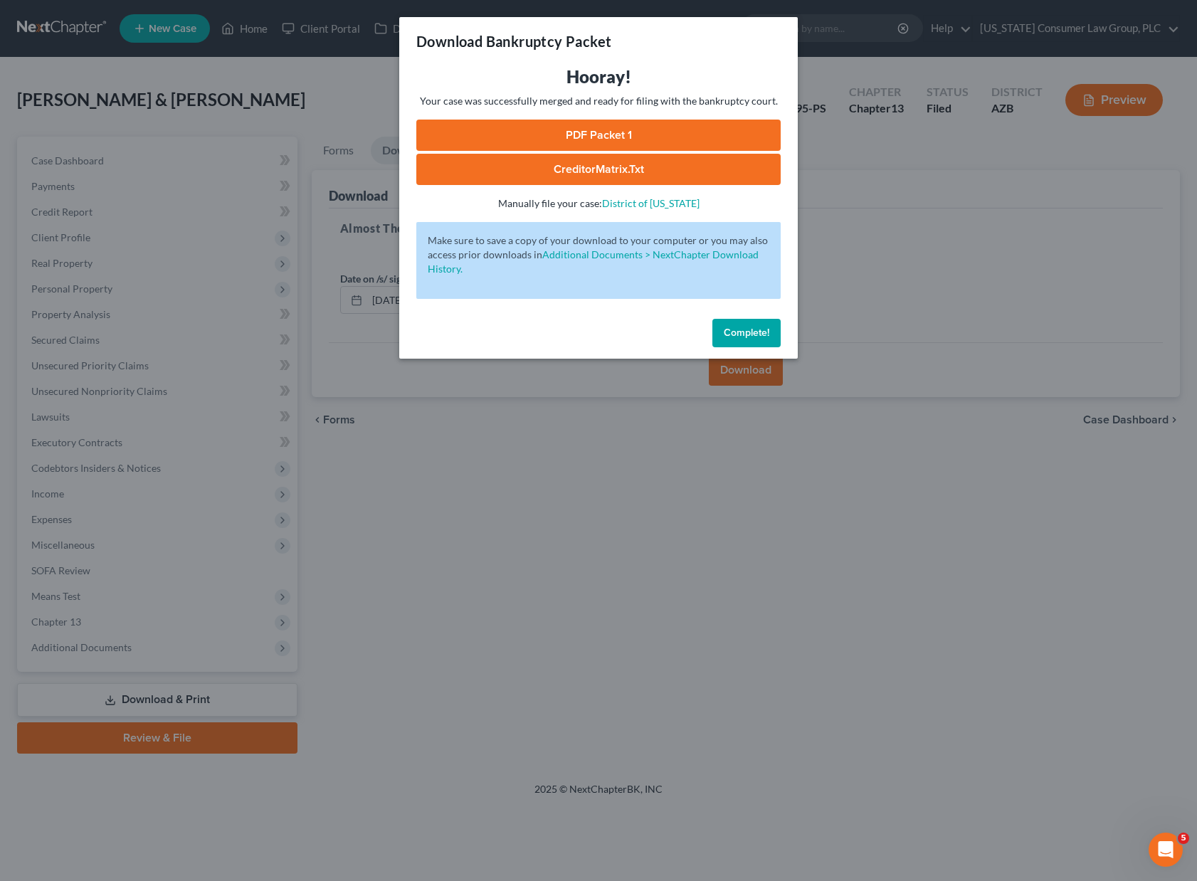
click at [574, 132] on link "PDF Packet 1" at bounding box center [598, 135] width 364 height 31
click at [698, 515] on div "Download Bankruptcy Packet Hooray! Your case was successfully merged and ready …" at bounding box center [598, 440] width 1197 height 881
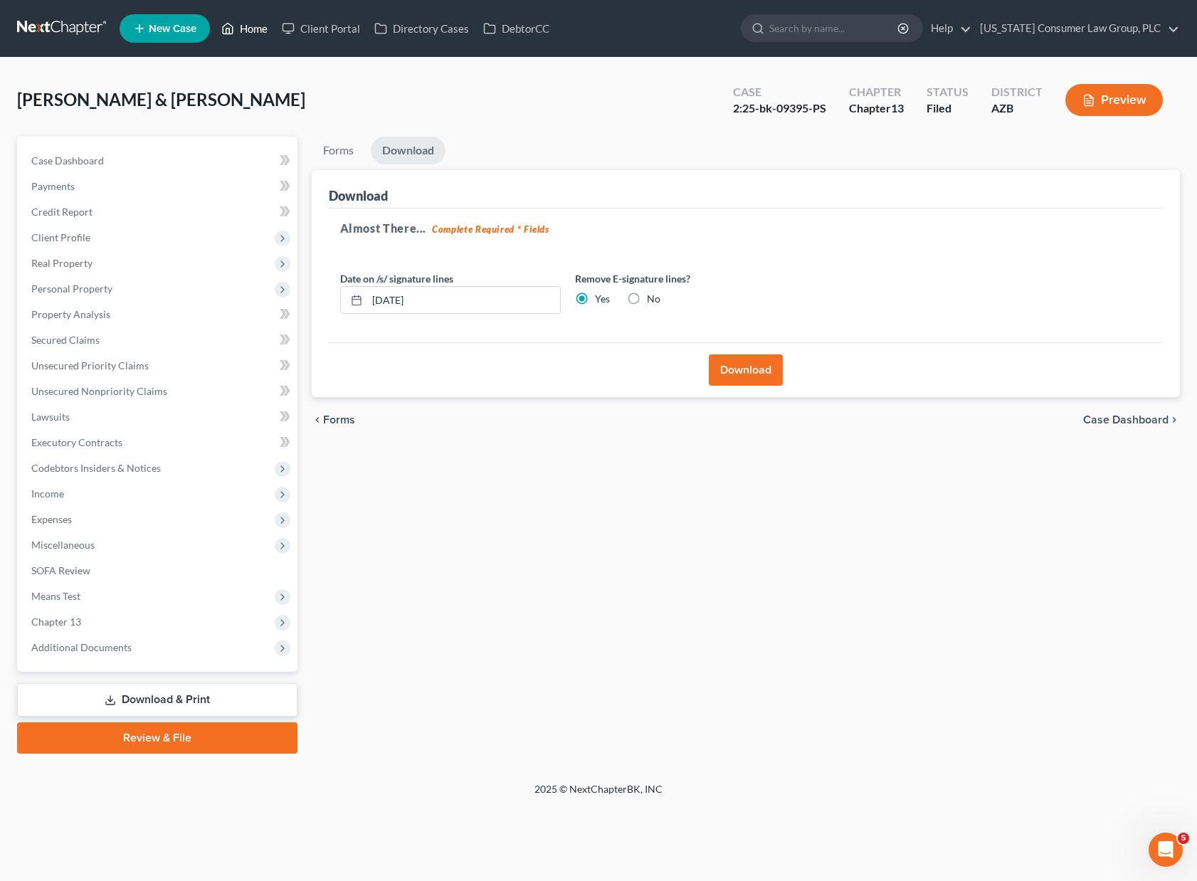
click at [265, 28] on link "Home" at bounding box center [244, 29] width 61 height 26
